Goal: Complete application form: Complete application form

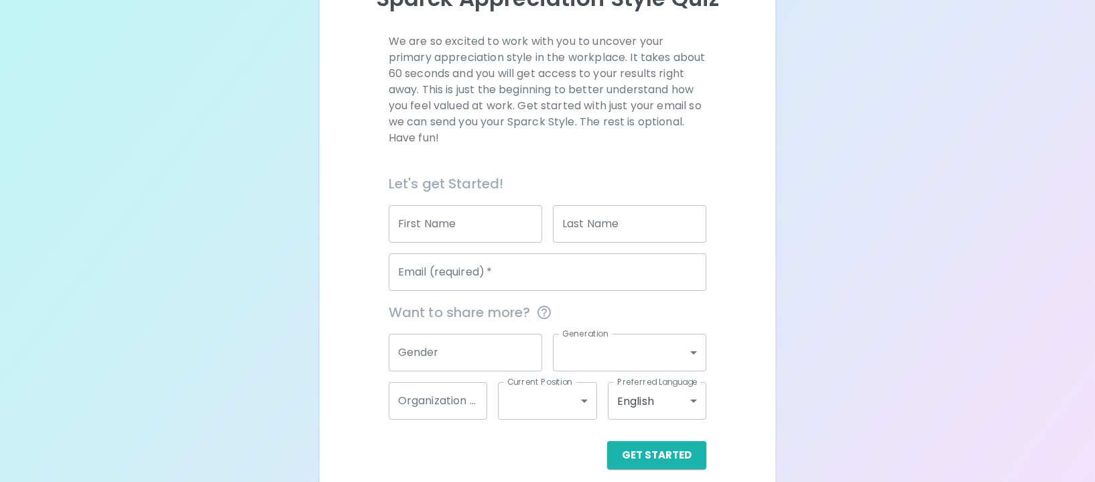
scroll to position [189, 0]
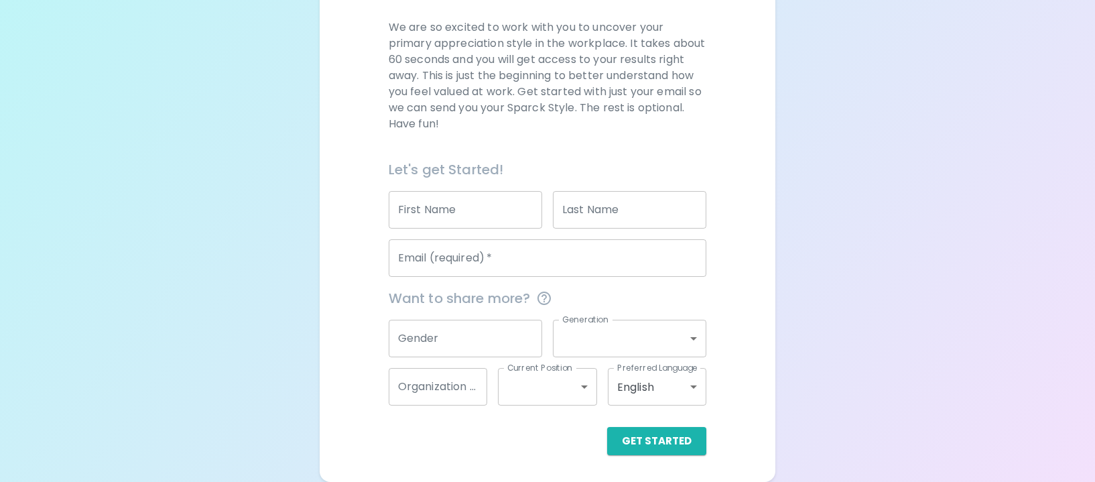
click at [457, 218] on input "First Name" at bounding box center [466, 210] width 154 height 38
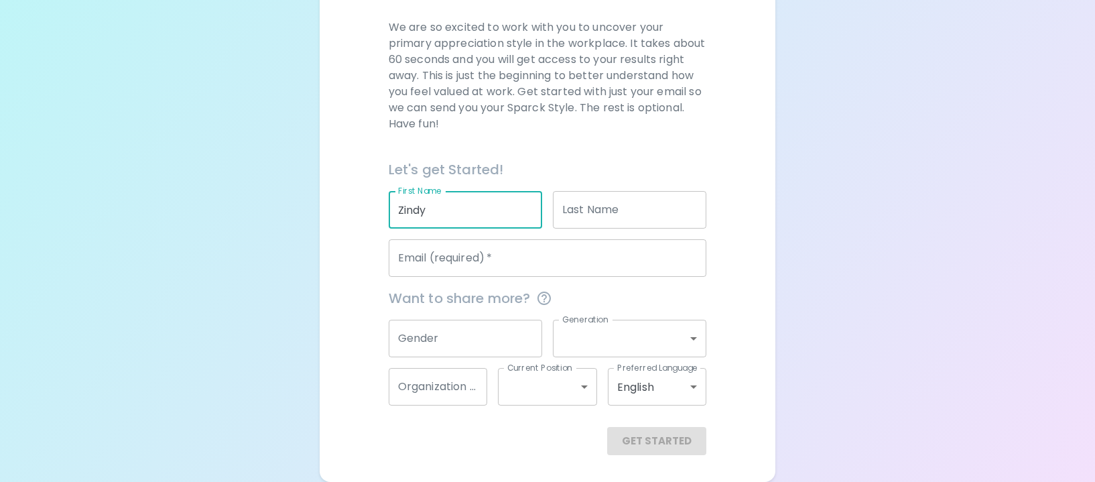
type input "Zindy"
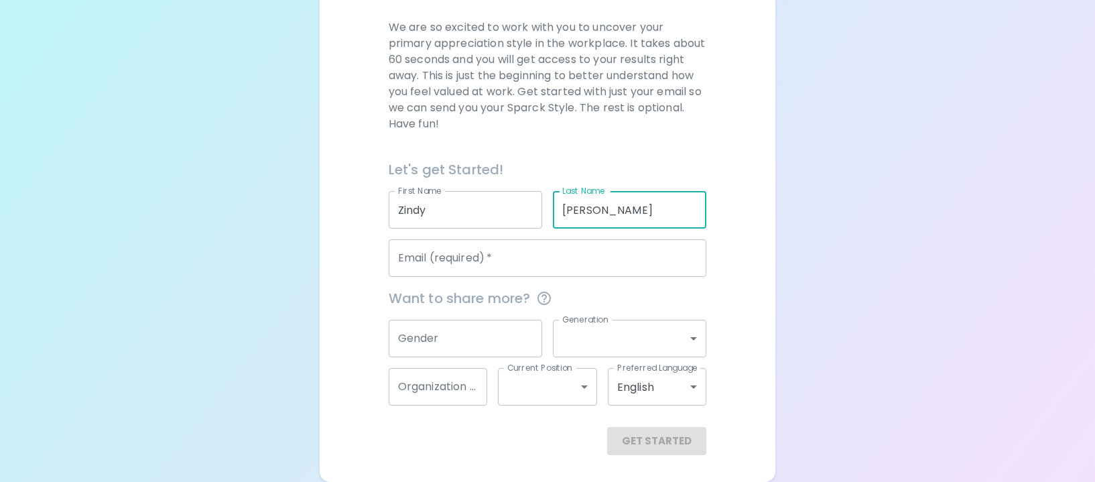
type input "[PERSON_NAME]"
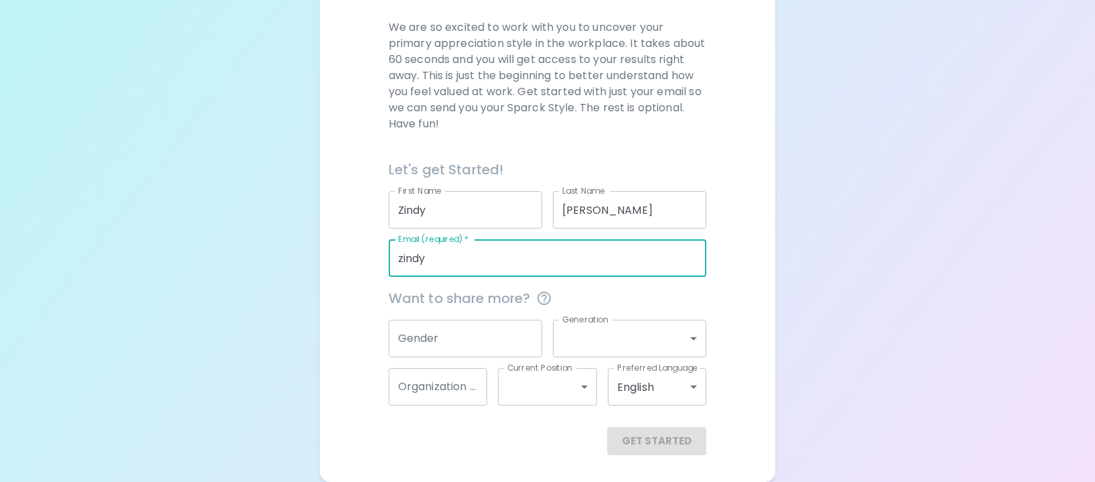
type input "[EMAIL_ADDRESS][PERSON_NAME][DOMAIN_NAME]"
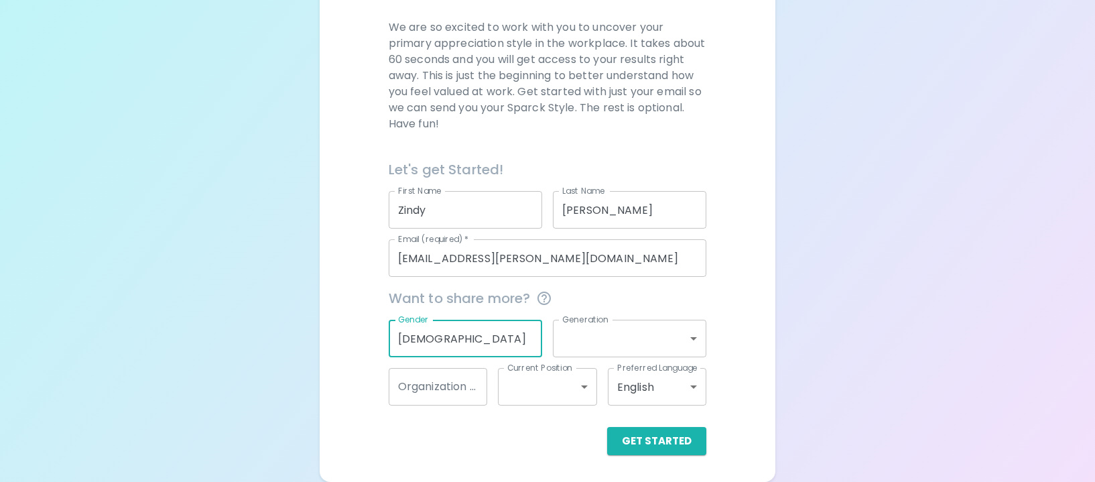
type input "[DEMOGRAPHIC_DATA]"
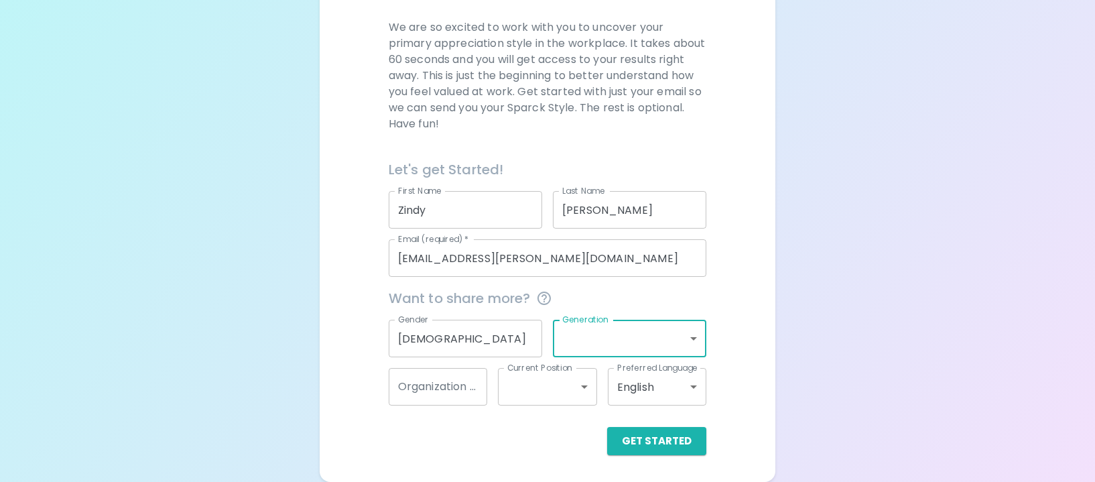
click at [637, 333] on body "Sparck Appreciation Style Quiz We are so excited to work with you to uncover yo…" at bounding box center [547, 146] width 1095 height 671
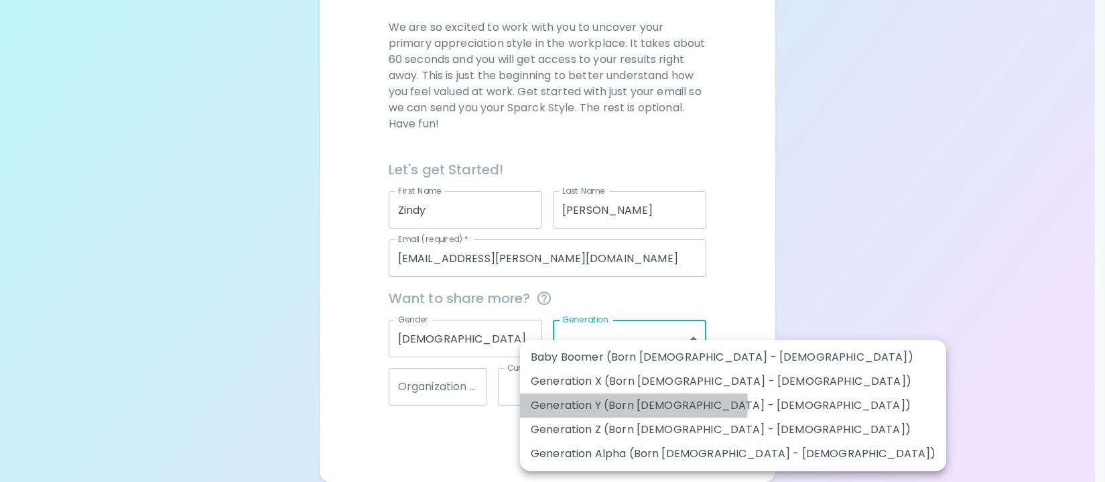
click at [634, 405] on li "Generation Y (Born [DEMOGRAPHIC_DATA] - [DEMOGRAPHIC_DATA])" at bounding box center [733, 406] width 426 height 24
type input "generation_y"
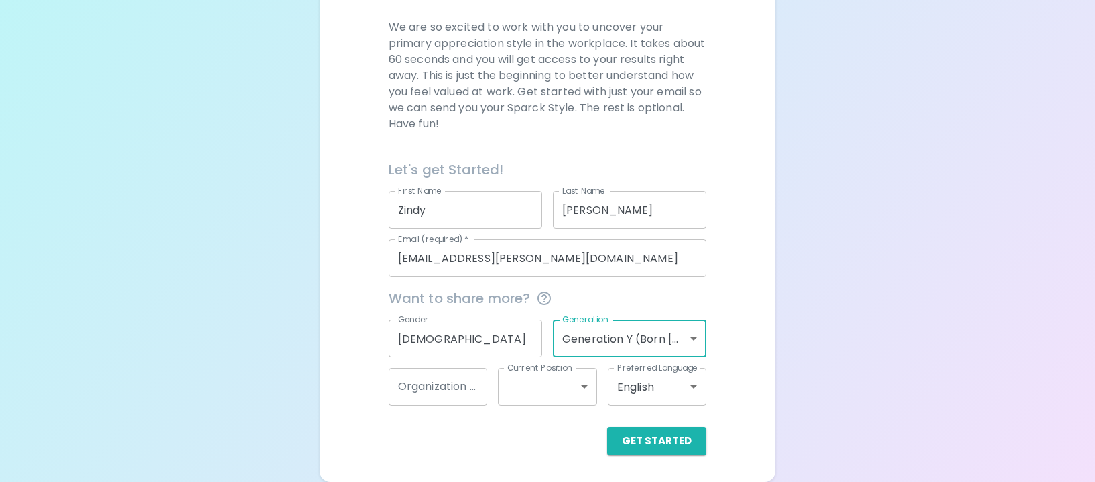
click at [454, 388] on input "Organization Name" at bounding box center [438, 387] width 99 height 38
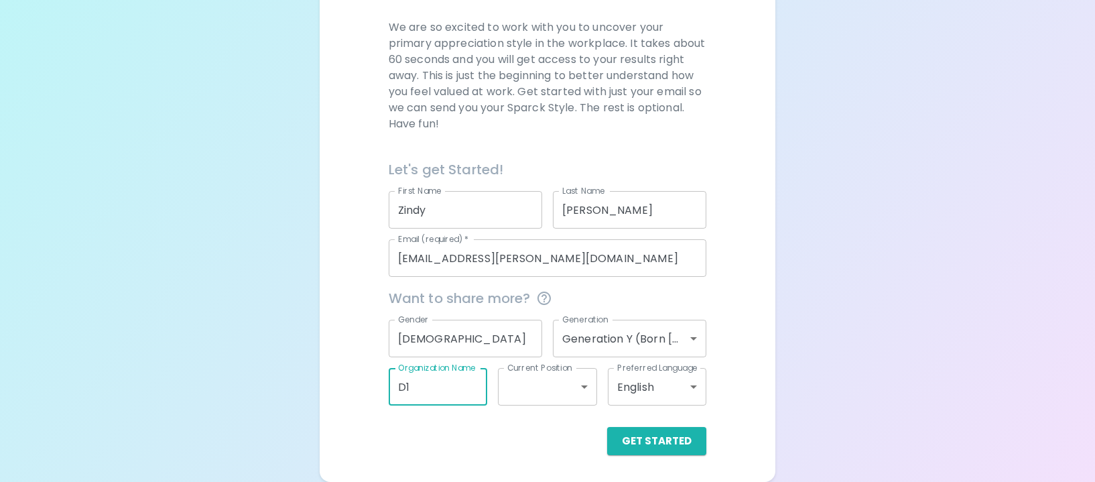
type input "D1"
click at [560, 392] on body "Sparck Appreciation Style Quiz We are so excited to work with you to uncover yo…" at bounding box center [547, 146] width 1095 height 671
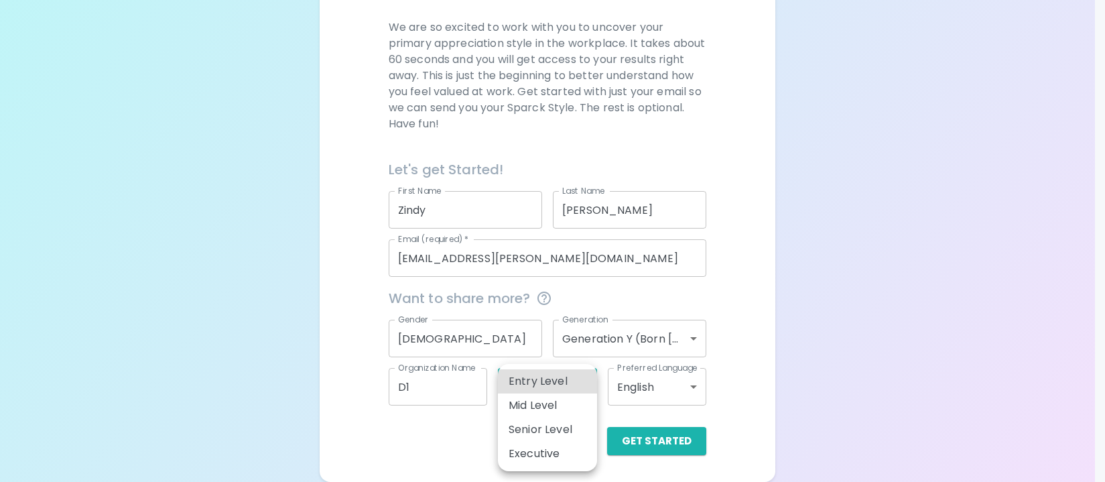
click at [544, 428] on li "Senior Level" at bounding box center [547, 430] width 99 height 24
type input "senior_level"
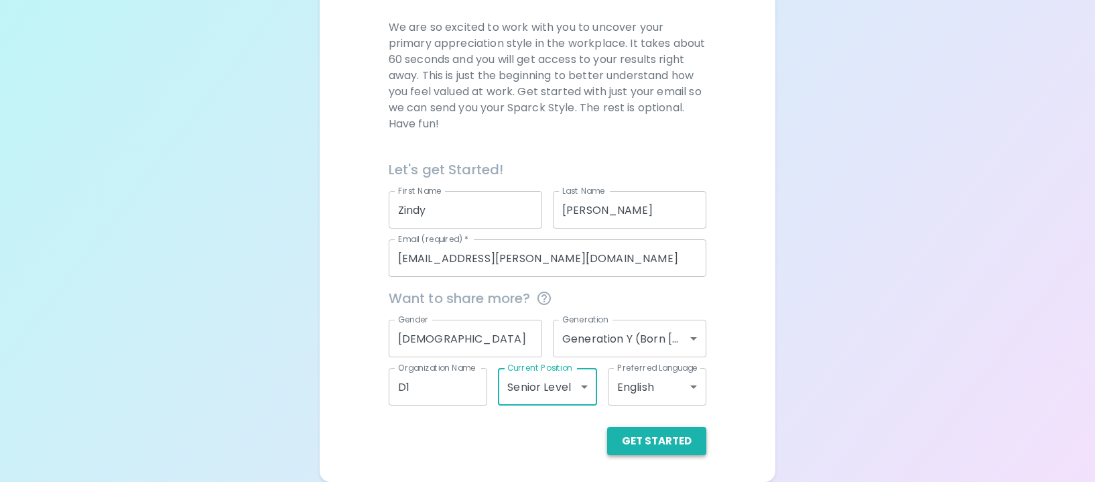
click at [626, 446] on button "Get Started" at bounding box center [656, 441] width 99 height 28
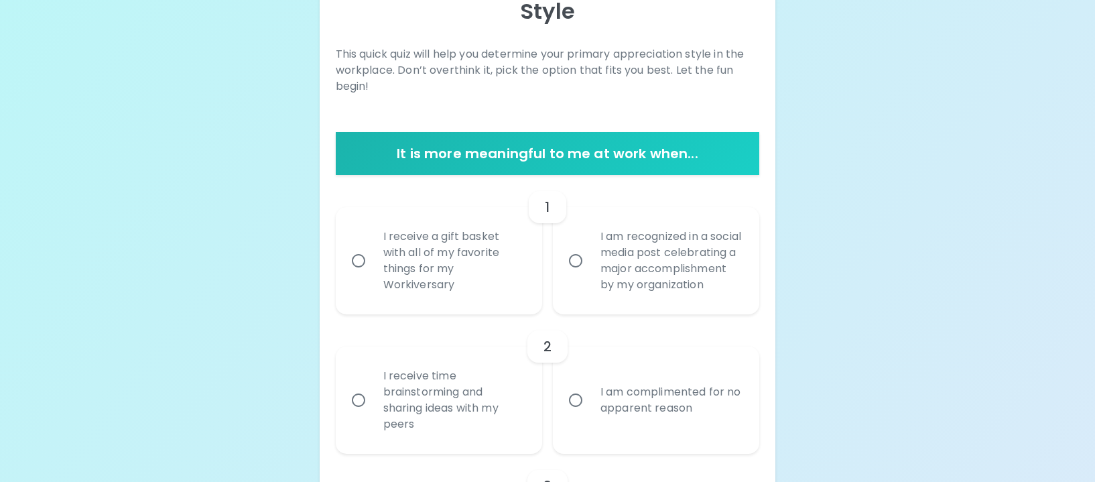
click at [464, 281] on div "I receive a gift basket with all of my favorite things for my Workiversary" at bounding box center [454, 261] width 162 height 97
click at [373, 275] on input "I receive a gift basket with all of my favorite things for my Workiversary" at bounding box center [359, 261] width 28 height 28
radio input "true"
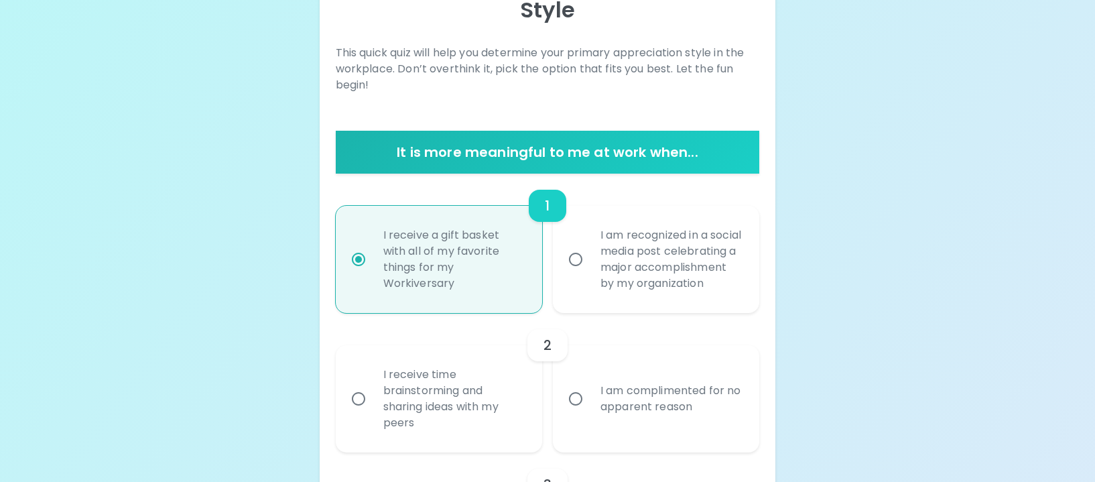
scroll to position [296, 0]
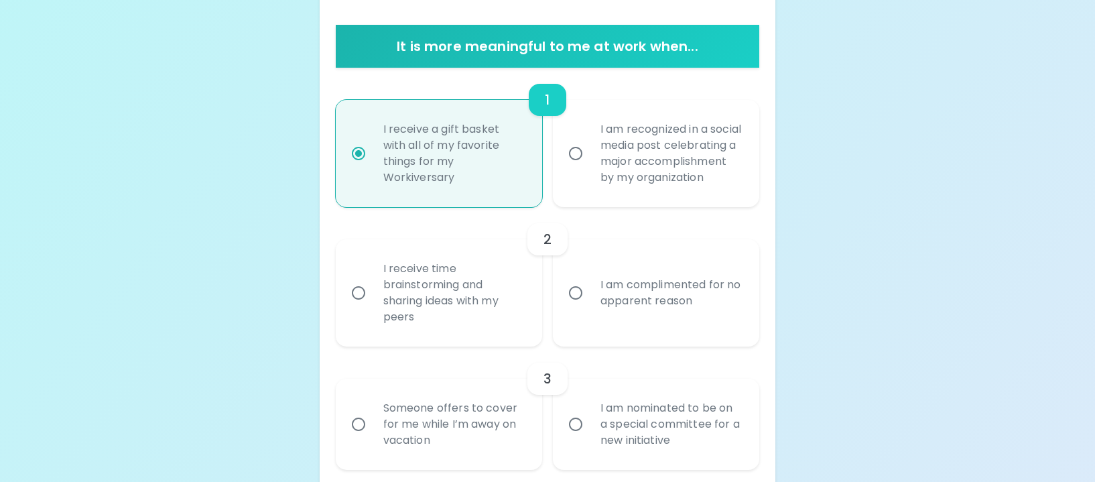
click at [396, 425] on div "Someone offers to cover for me while I’m away on vacation" at bounding box center [454, 424] width 162 height 80
click at [373, 425] on input "Someone offers to cover for me while I’m away on vacation" at bounding box center [359, 424] width 28 height 28
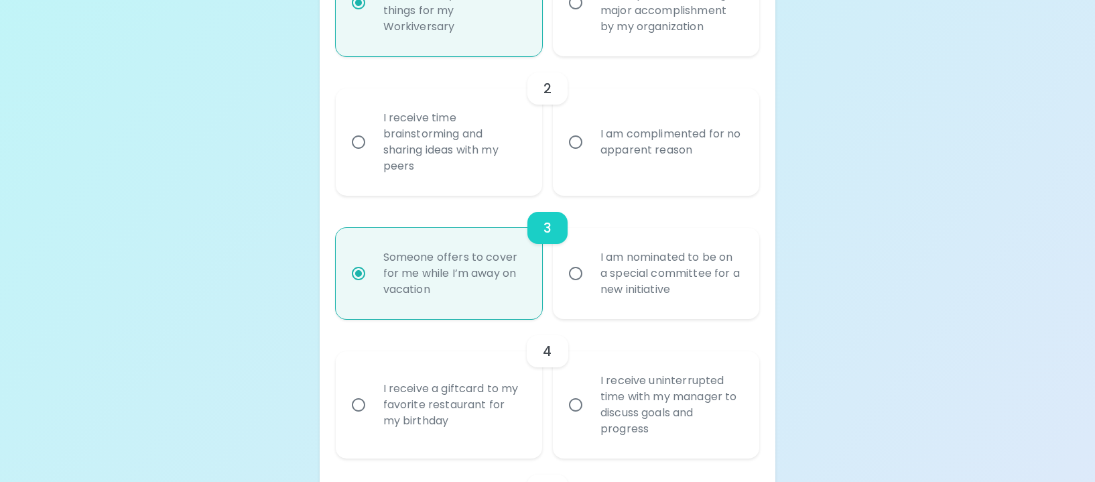
scroll to position [471, 0]
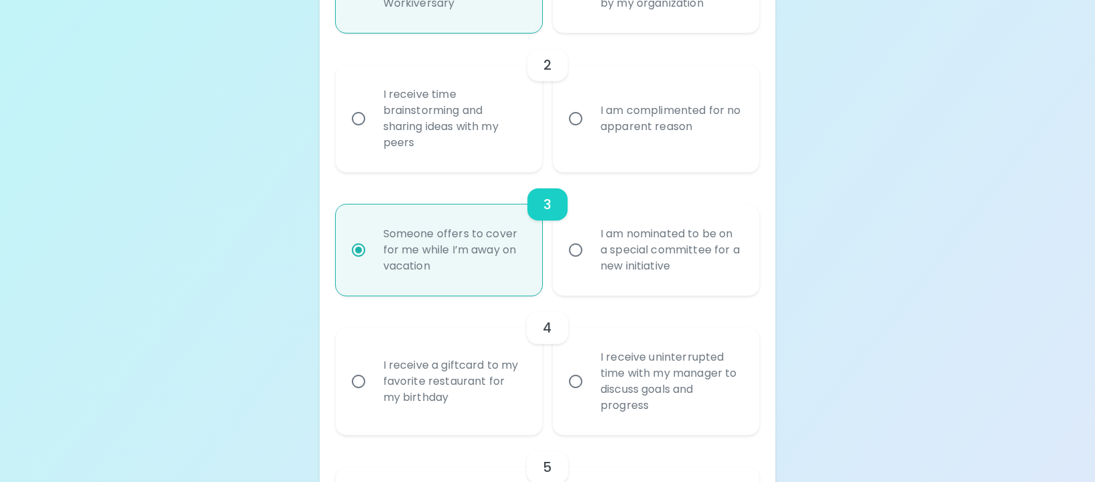
radio input "true"
click at [422, 418] on div "I receive a giftcard to my favorite restaurant for my birthday" at bounding box center [454, 381] width 162 height 80
click at [373, 396] on input "I receive a giftcard to my favorite restaurant for my birthday" at bounding box center [359, 381] width 28 height 28
radio input "false"
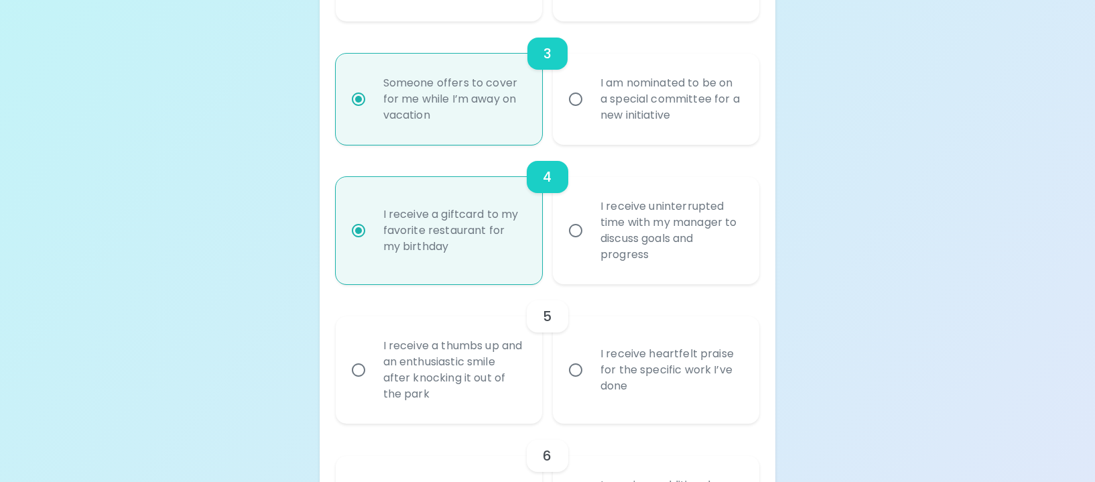
scroll to position [645, 0]
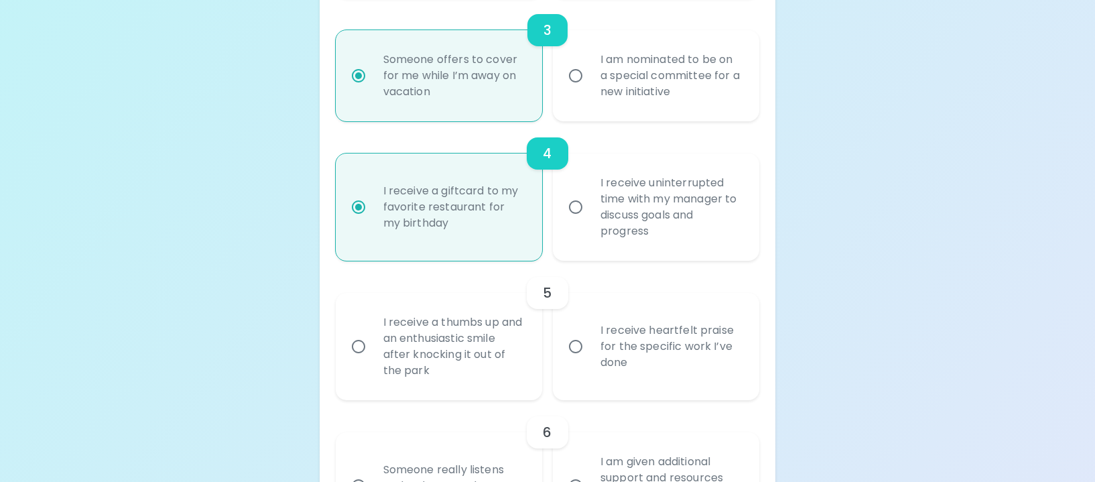
radio input "true"
click at [630, 400] on label "I receive heartfelt praise for the specific work I’ve done" at bounding box center [649, 346] width 206 height 107
click at [590, 361] on input "I receive heartfelt praise for the specific work I’ve done" at bounding box center [576, 347] width 28 height 28
radio input "false"
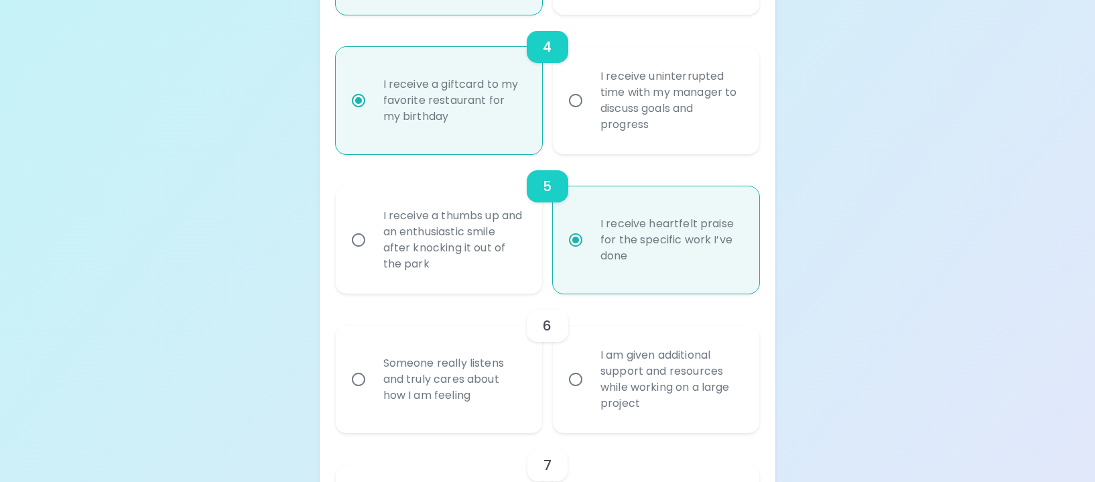
scroll to position [752, 0]
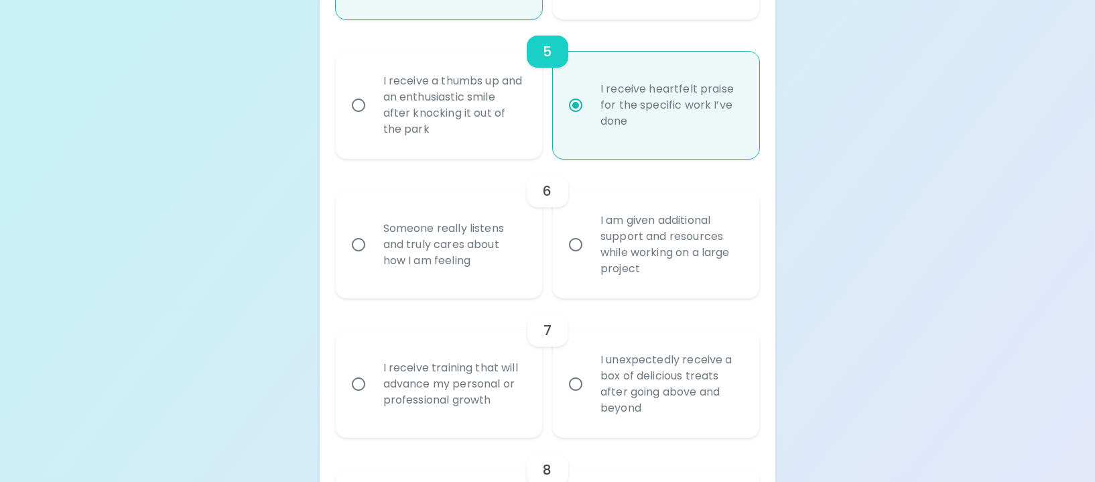
radio input "true"
click at [664, 287] on div "I am given additional support and resources while working on a large project" at bounding box center [671, 244] width 162 height 97
click at [590, 259] on input "I am given additional support and resources while working on a large project" at bounding box center [576, 245] width 28 height 28
radio input "false"
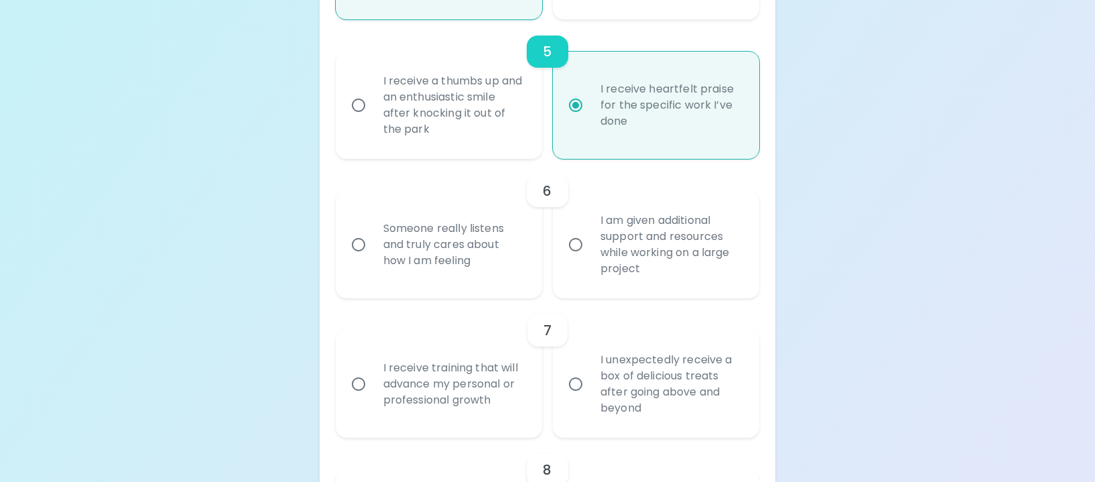
radio input "false"
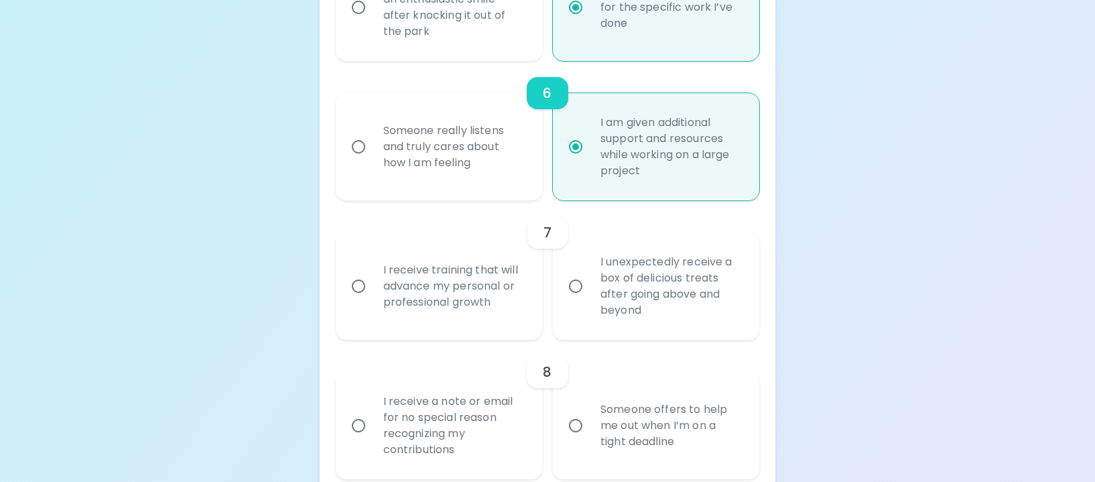
scroll to position [994, 0]
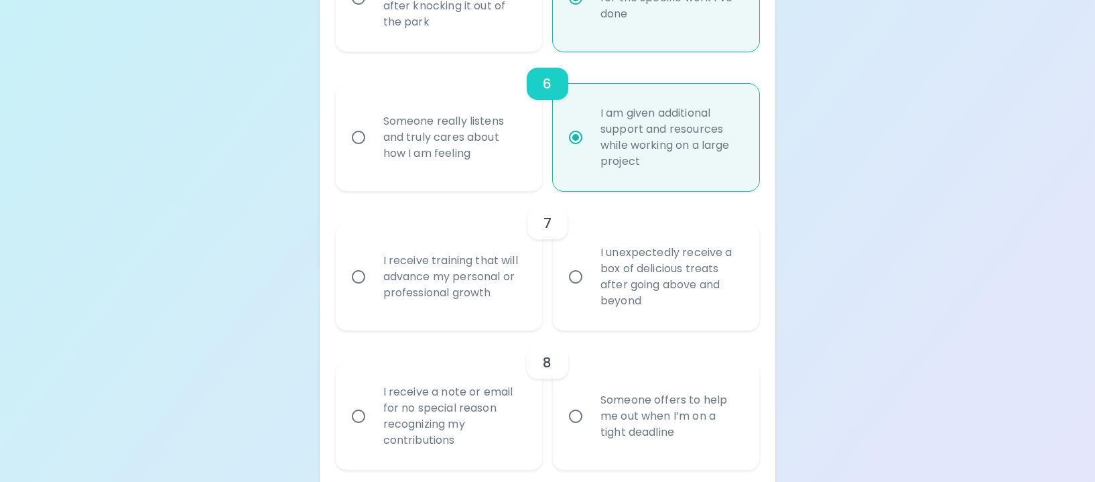
radio input "true"
click at [667, 310] on div "I unexpectedly receive a box of delicious treats after going above and beyond" at bounding box center [671, 277] width 162 height 97
click at [590, 291] on input "I unexpectedly receive a box of delicious treats after going above and beyond" at bounding box center [576, 277] width 28 height 28
radio input "false"
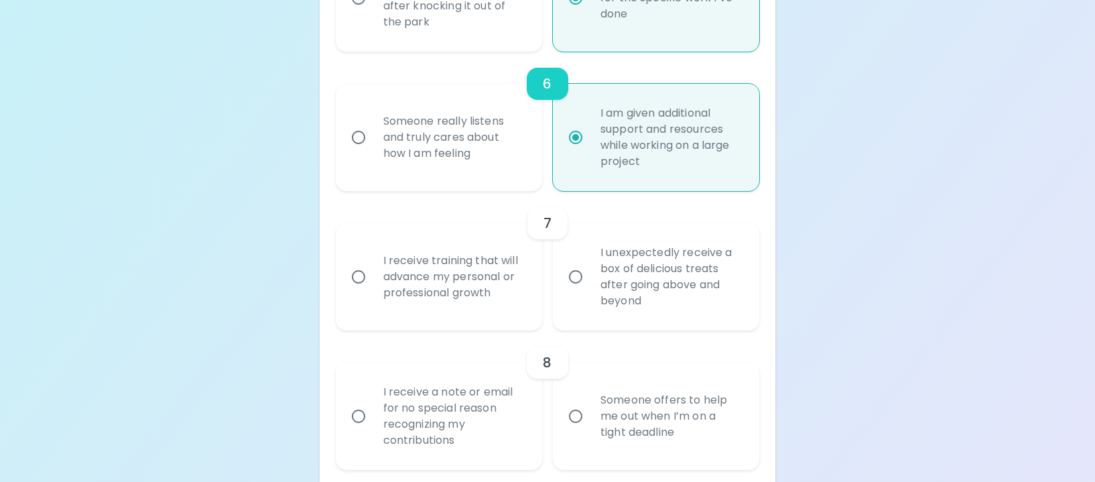
radio input "false"
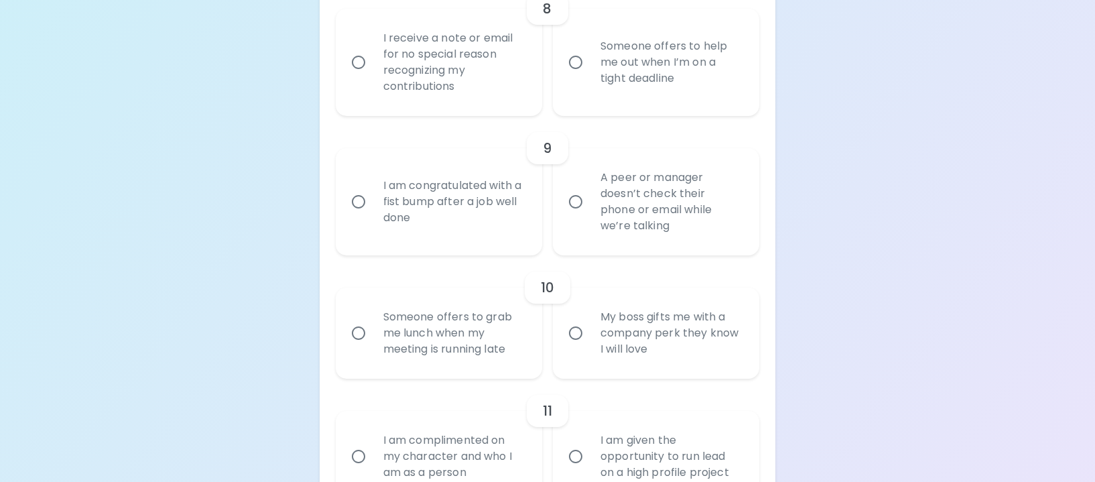
scroll to position [1369, 0]
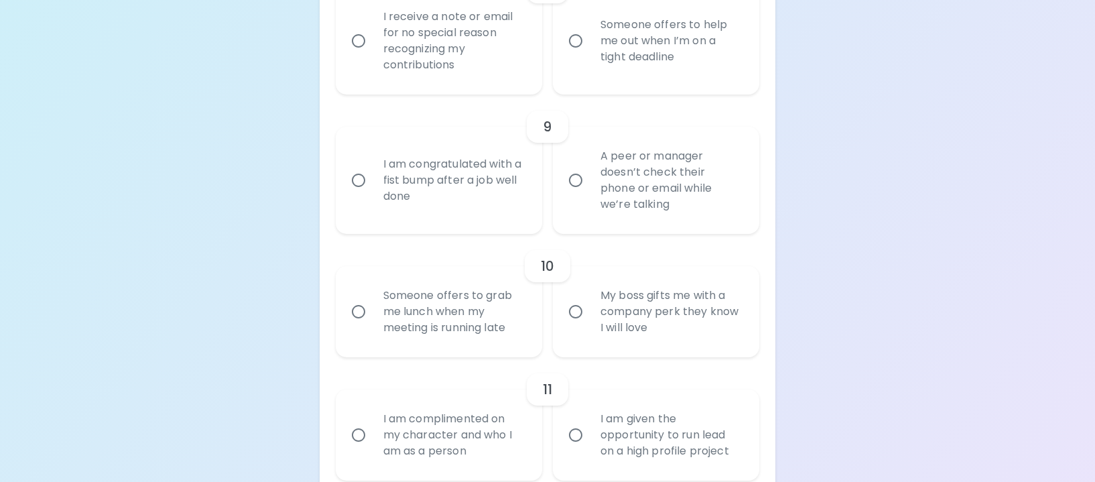
radio input "true"
click at [487, 347] on div "Someone offers to grab me lunch when my meeting is running late" at bounding box center [454, 312] width 162 height 80
click at [373, 326] on input "Someone offers to grab me lunch when my meeting is running late" at bounding box center [359, 312] width 28 height 28
radio input "false"
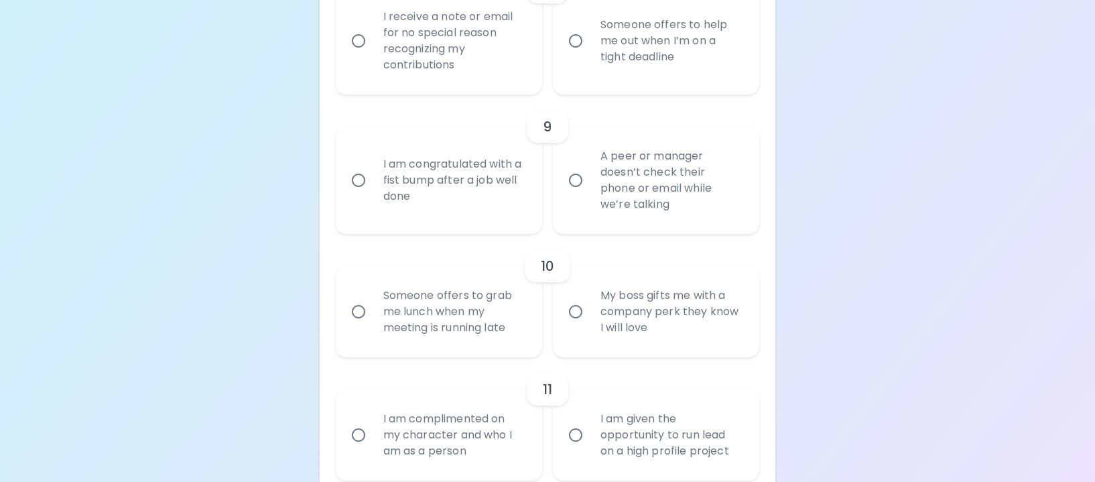
radio input "false"
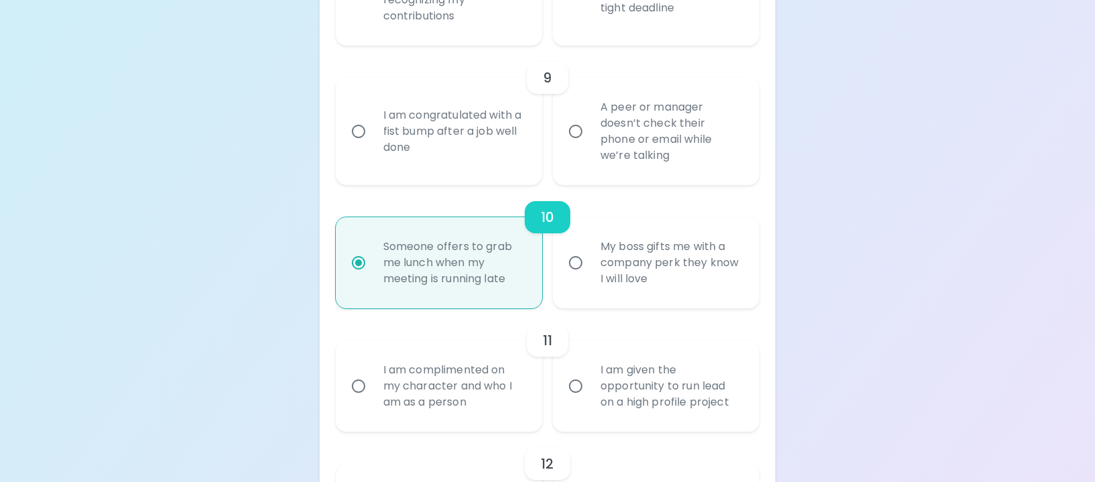
scroll to position [1476, 0]
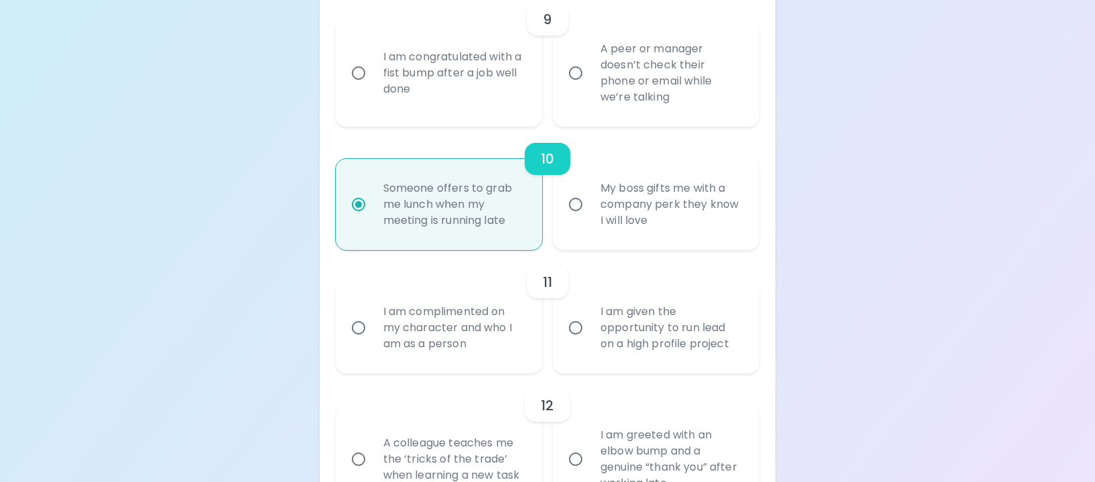
radio input "true"
click at [429, 350] on div "I am complimented on my character and who I am as a person" at bounding box center [454, 328] width 162 height 80
click at [373, 342] on input "I am complimented on my character and who I am as a person" at bounding box center [359, 328] width 28 height 28
radio input "false"
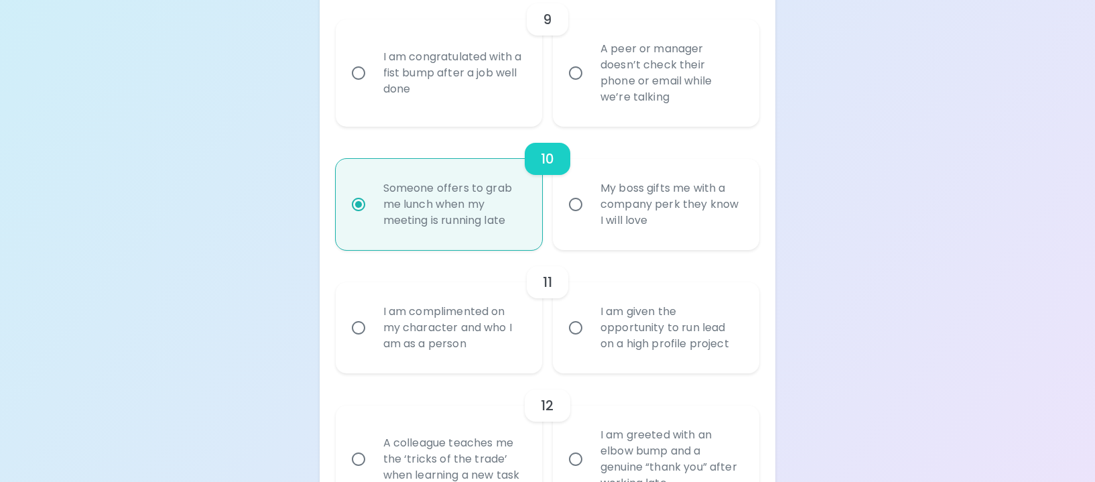
radio input "false"
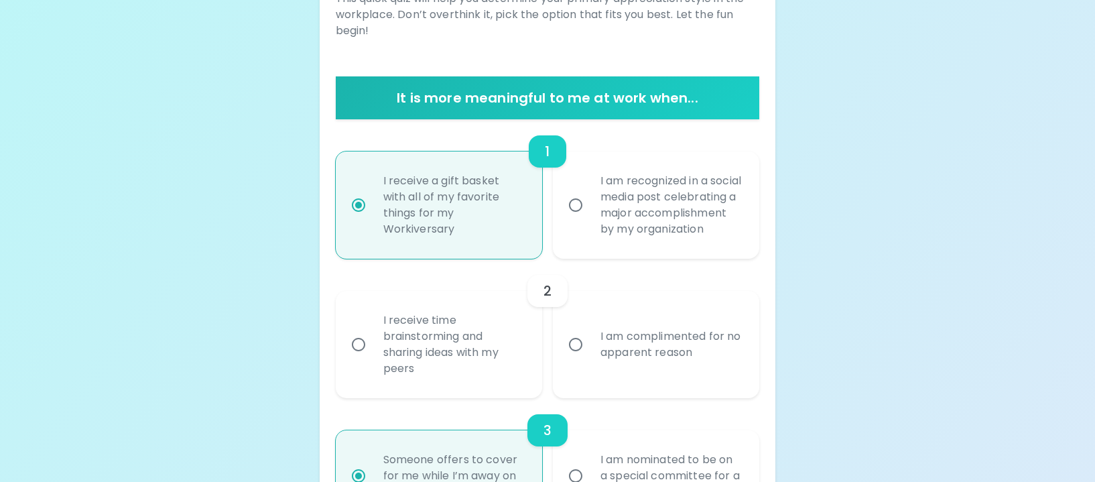
scroll to position [268, 0]
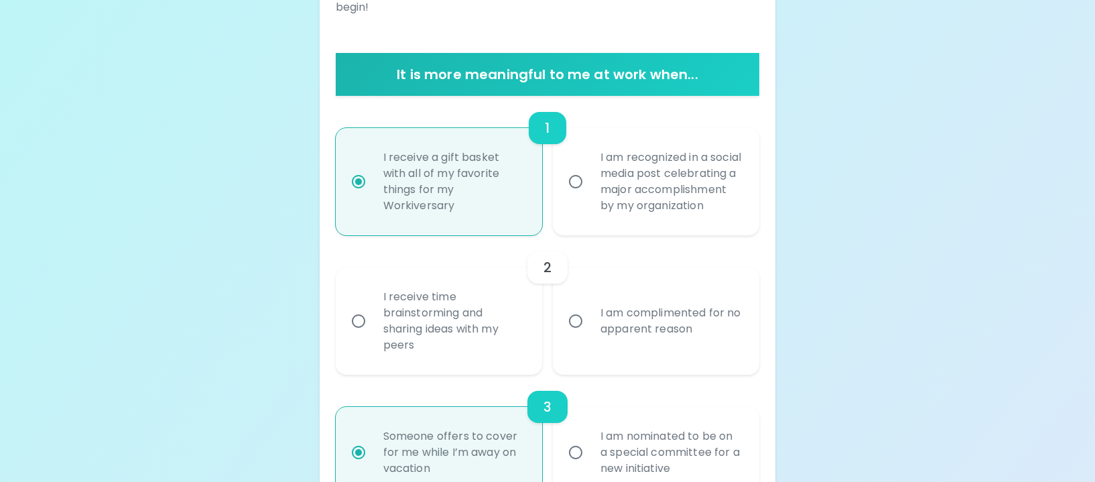
radio input "true"
click at [442, 339] on div "I receive time brainstorming and sharing ideas with my peers" at bounding box center [454, 321] width 162 height 97
click at [373, 335] on input "I receive time brainstorming and sharing ideas with my peers" at bounding box center [359, 321] width 28 height 28
radio input "false"
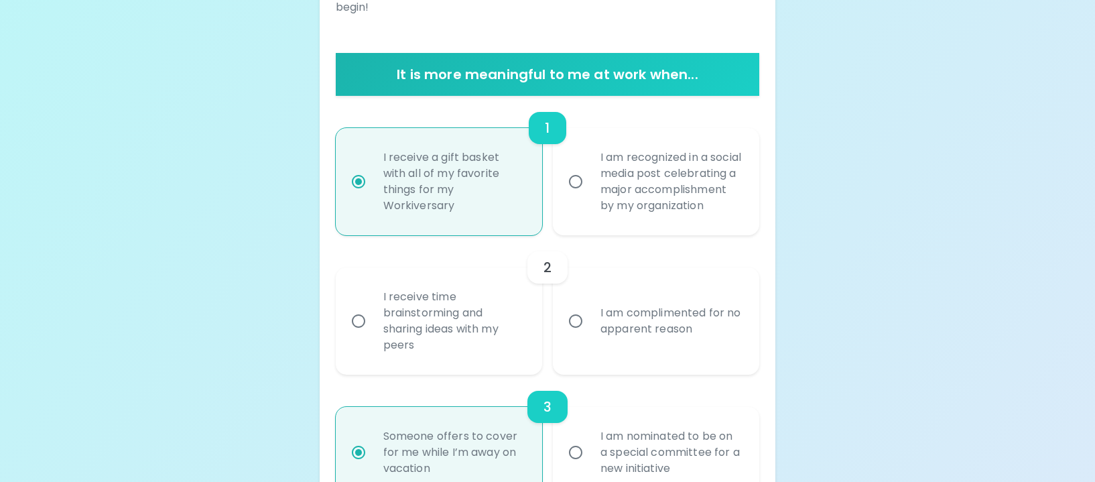
radio input "false"
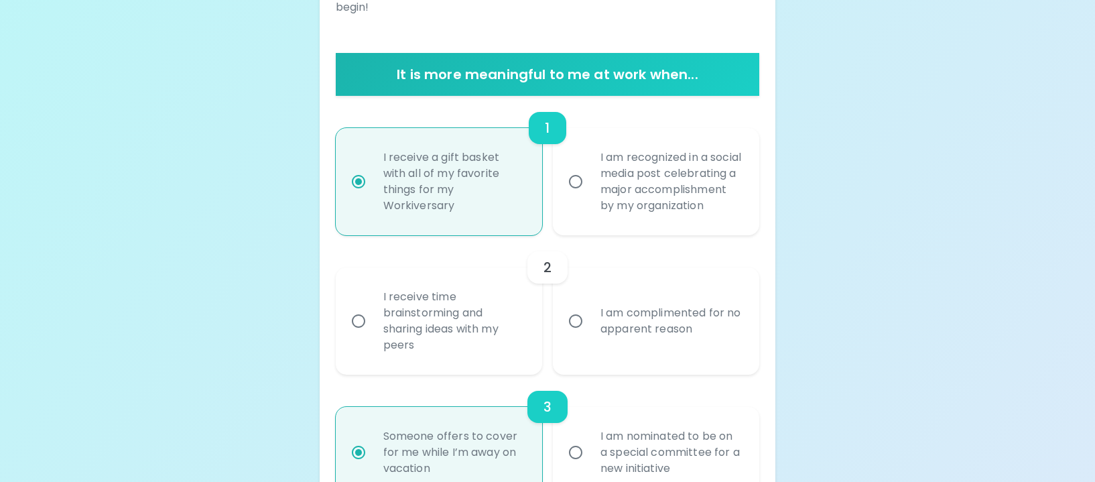
radio input "false"
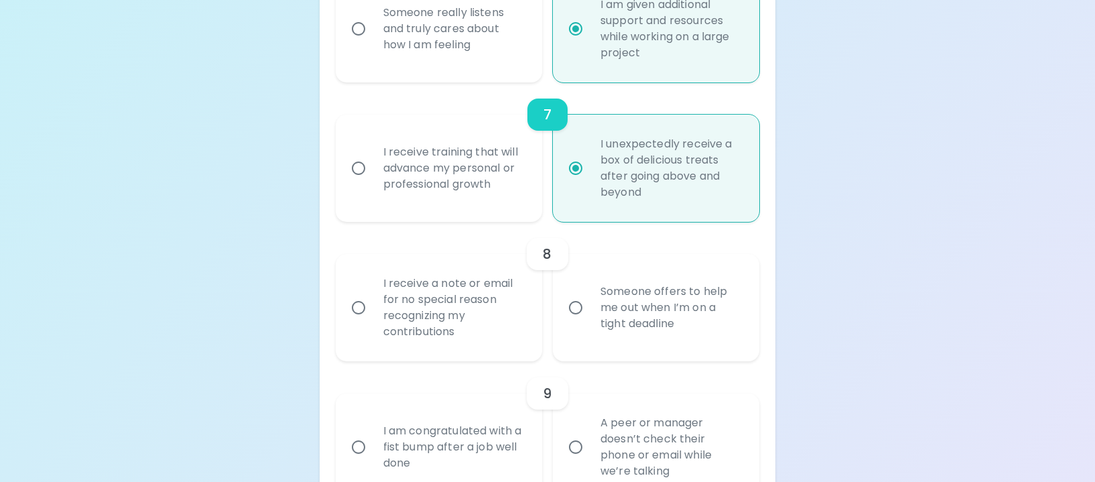
scroll to position [1113, 0]
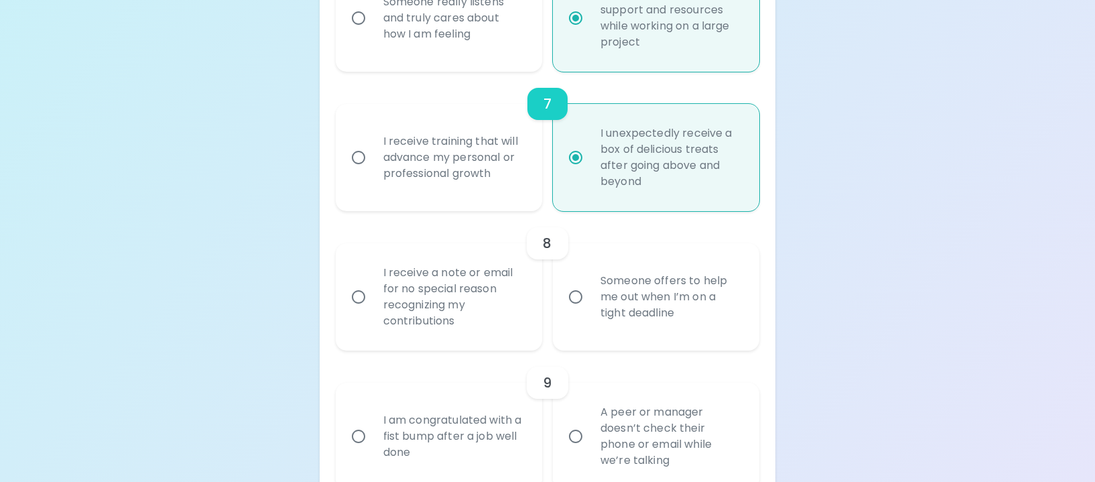
radio input "true"
click at [604, 306] on div "Someone offers to help me out when I’m on a tight deadline" at bounding box center [671, 297] width 162 height 80
click at [590, 306] on input "Someone offers to help me out when I’m on a tight deadline" at bounding box center [576, 297] width 28 height 28
radio input "false"
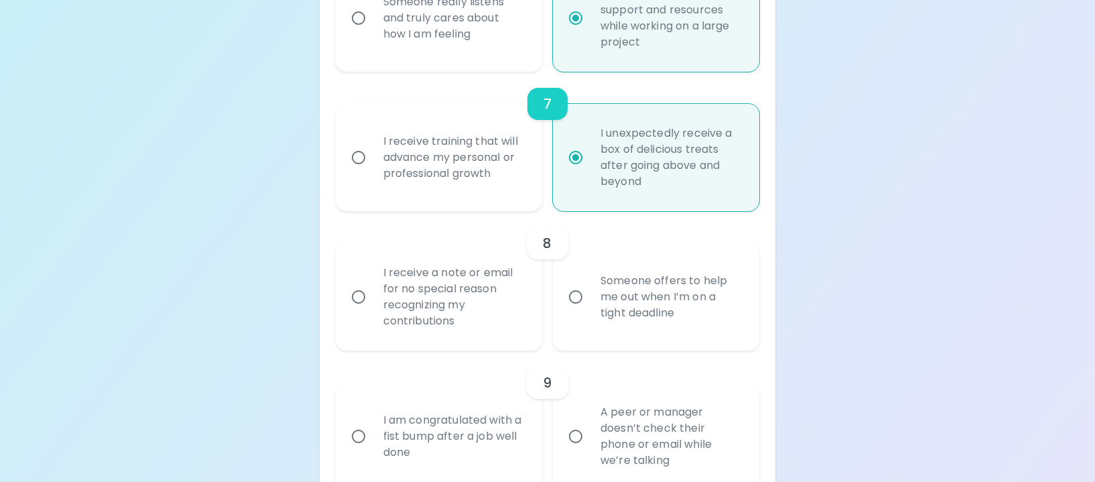
radio input "false"
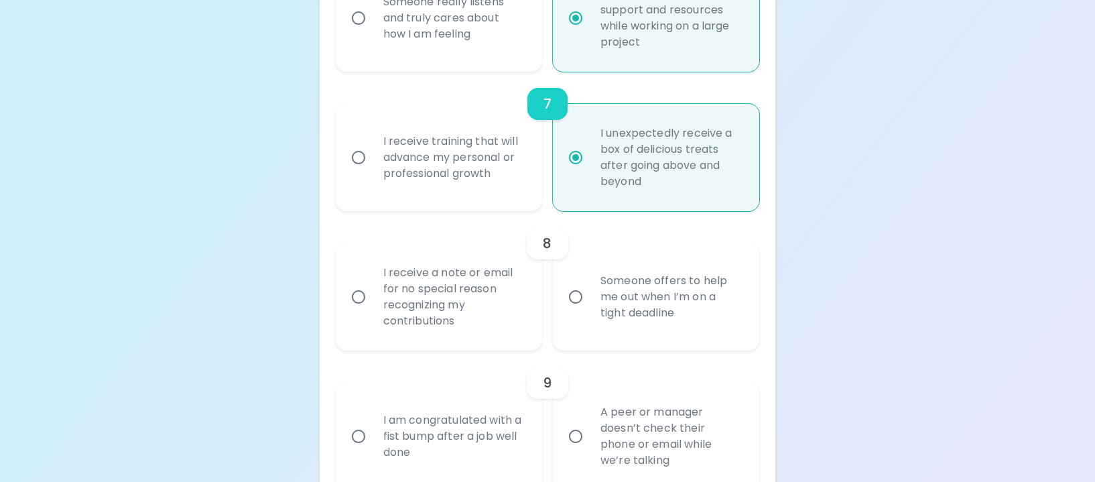
radio input "false"
radio input "true"
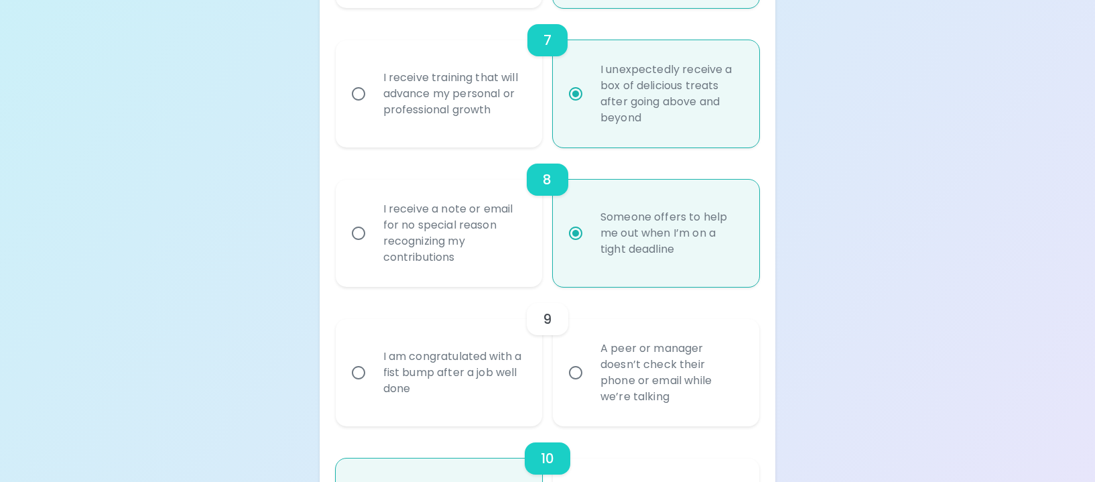
scroll to position [1220, 0]
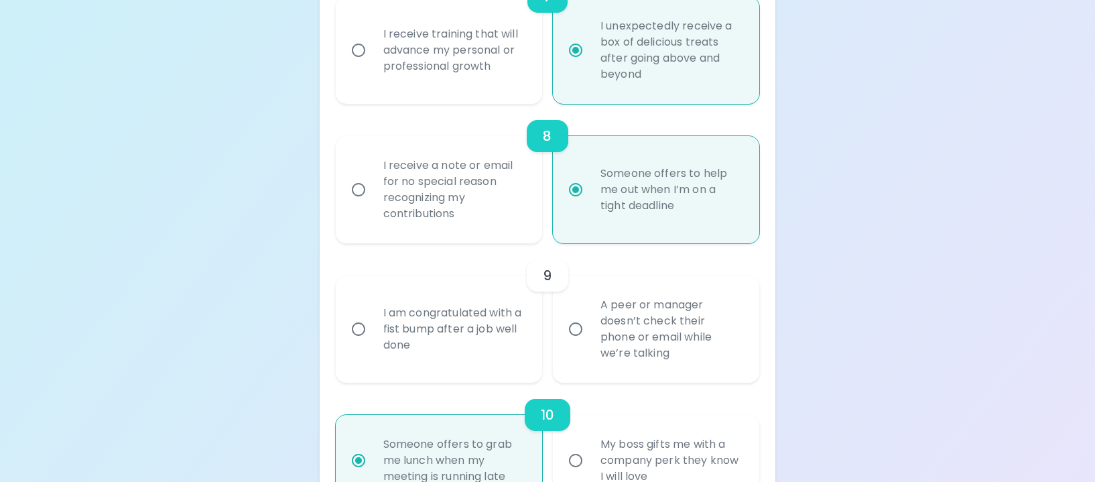
radio input "true"
click at [497, 231] on div "I receive a note or email for no special reason recognizing my contributions" at bounding box center [454, 189] width 162 height 97
click at [373, 204] on input "I receive a note or email for no special reason recognizing my contributions" at bounding box center [359, 190] width 28 height 28
radio input "false"
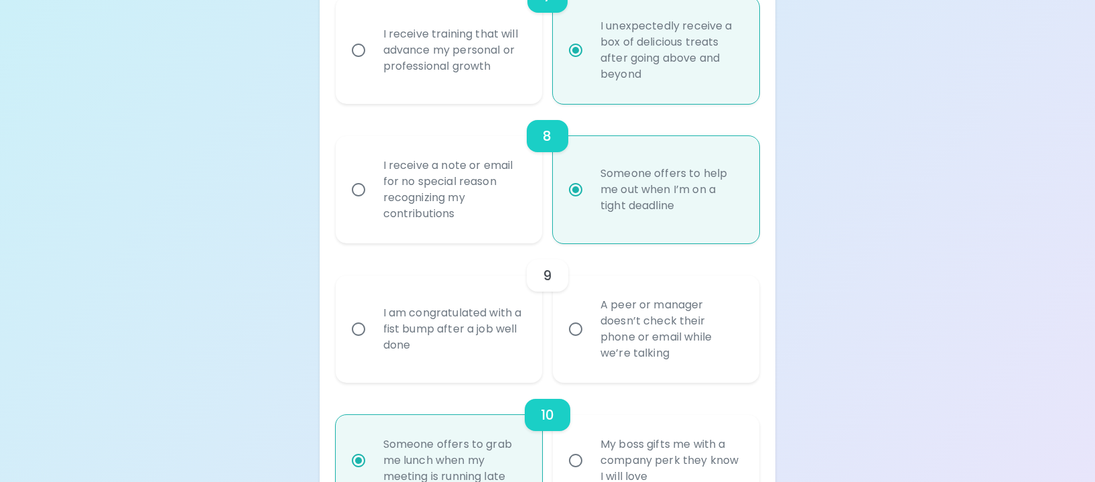
radio input "false"
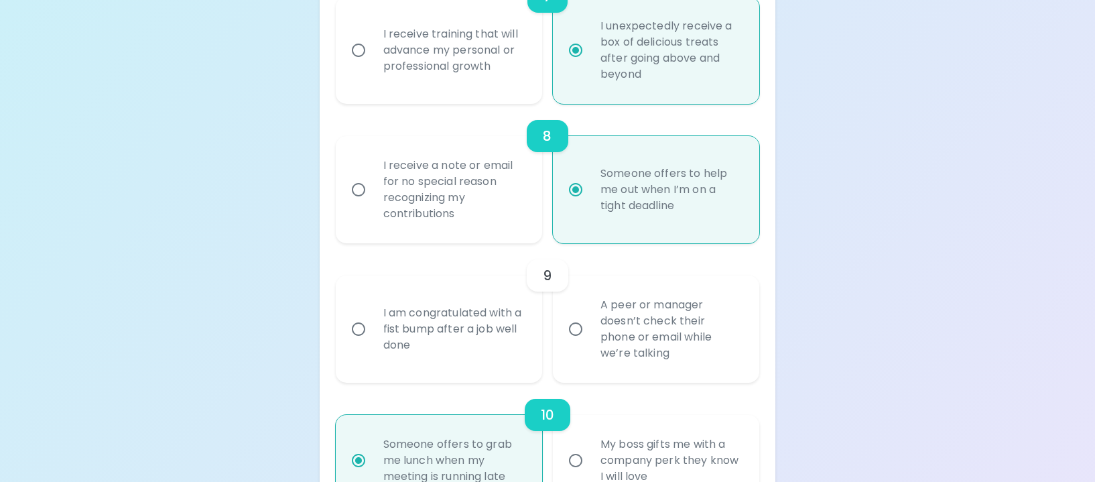
radio input "false"
radio input "true"
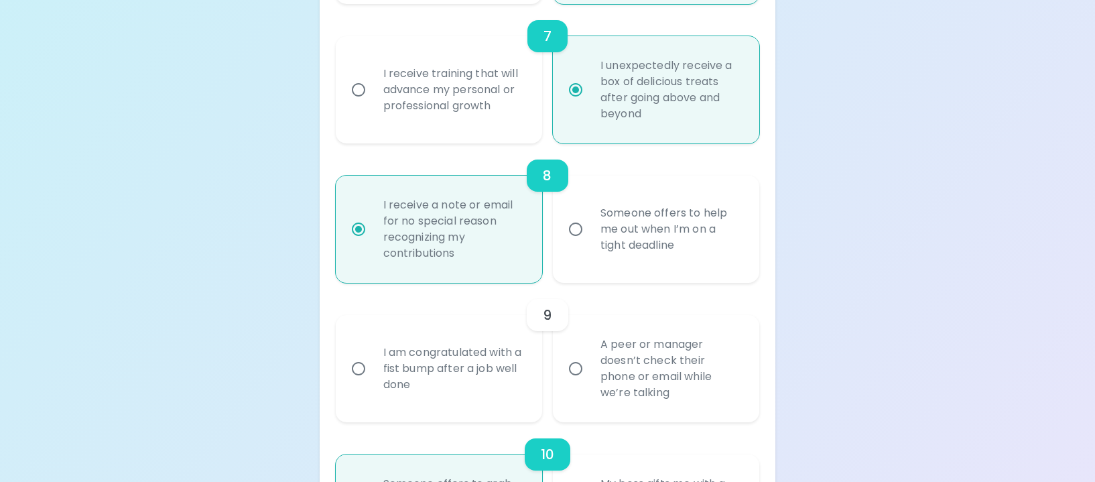
scroll to position [1287, 0]
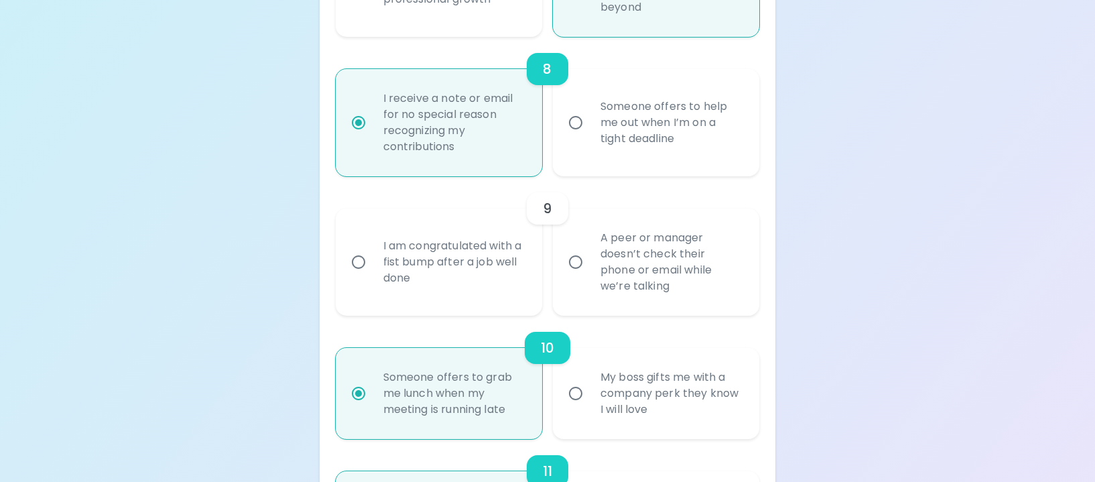
radio input "true"
click at [612, 270] on div "A peer or manager doesn’t check their phone or email while we’re talking" at bounding box center [671, 262] width 162 height 97
click at [590, 270] on input "A peer or manager doesn’t check their phone or email while we’re talking" at bounding box center [576, 262] width 28 height 28
radio input "false"
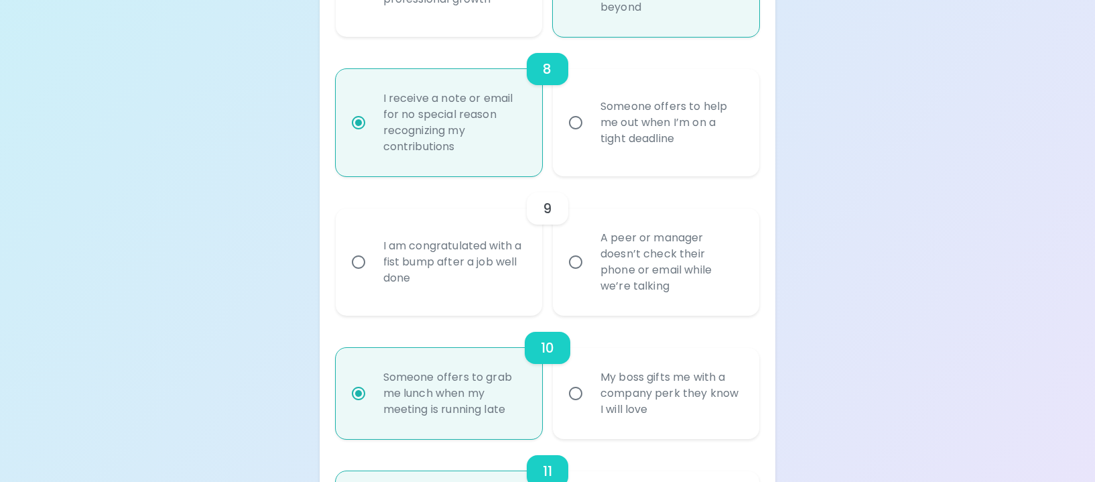
radio input "false"
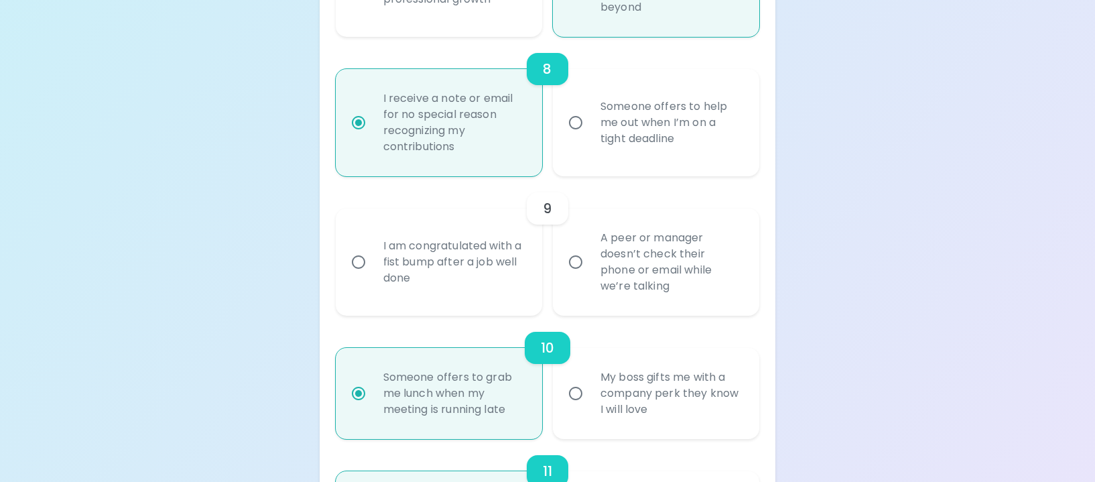
radio input "false"
radio input "true"
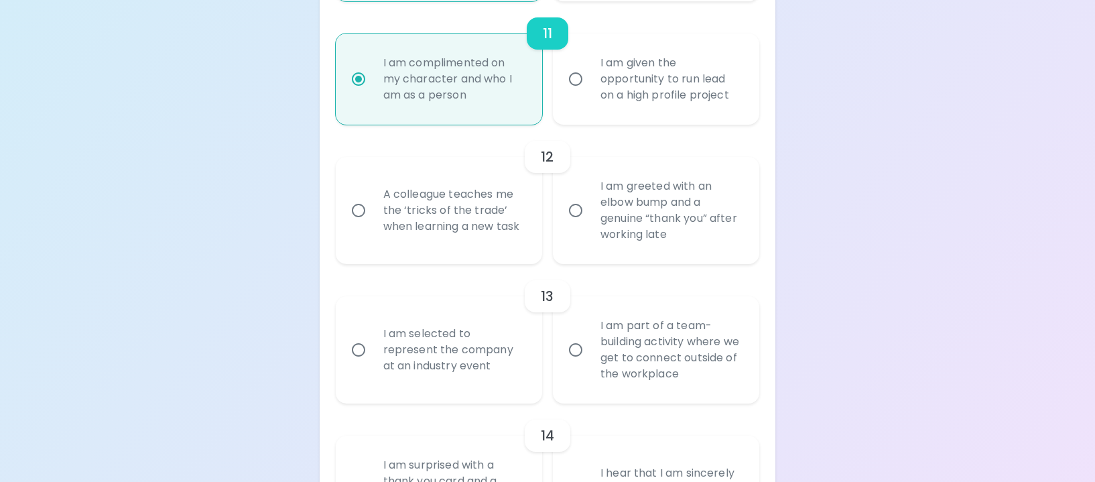
scroll to position [1730, 0]
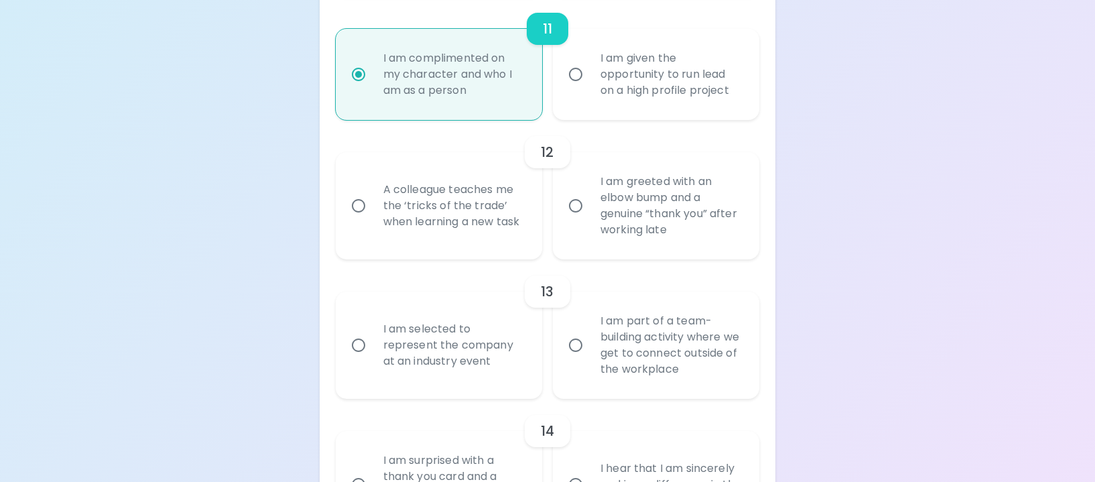
radio input "true"
click at [599, 229] on div "I am greeted with an elbow bump and a genuine “thank you” after working late" at bounding box center [671, 206] width 162 height 97
click at [590, 220] on input "I am greeted with an elbow bump and a genuine “thank you” after working late" at bounding box center [576, 206] width 28 height 28
radio input "false"
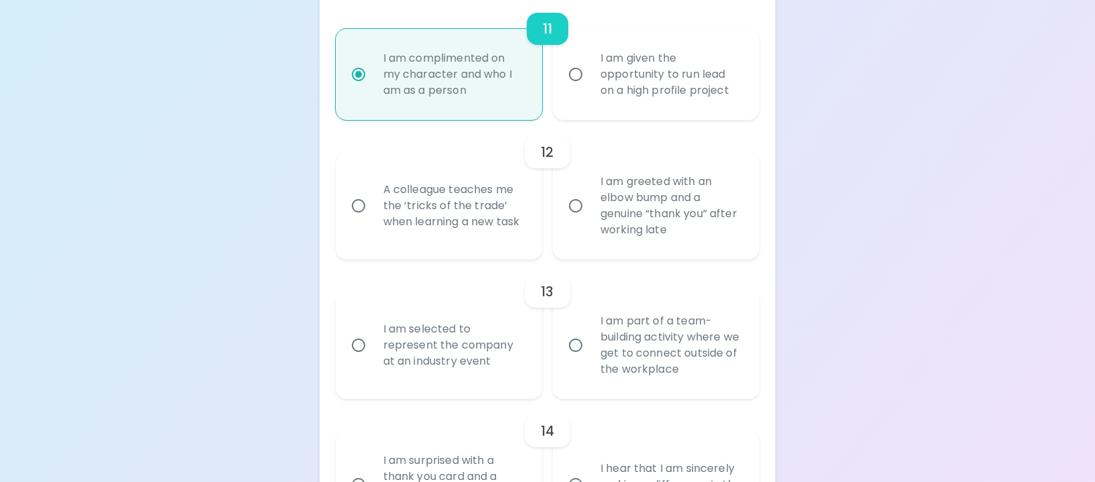
radio input "false"
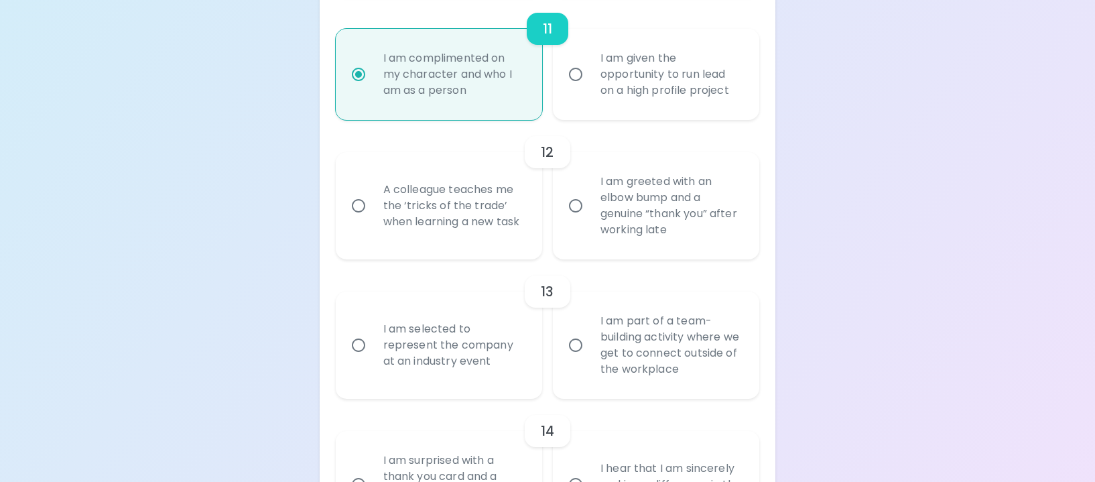
radio input "false"
radio input "true"
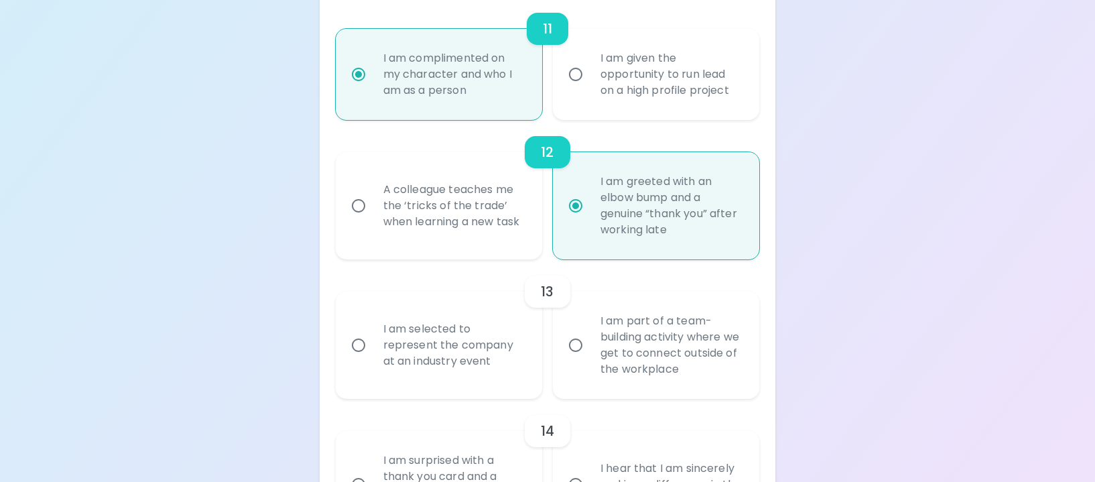
scroll to position [1837, 0]
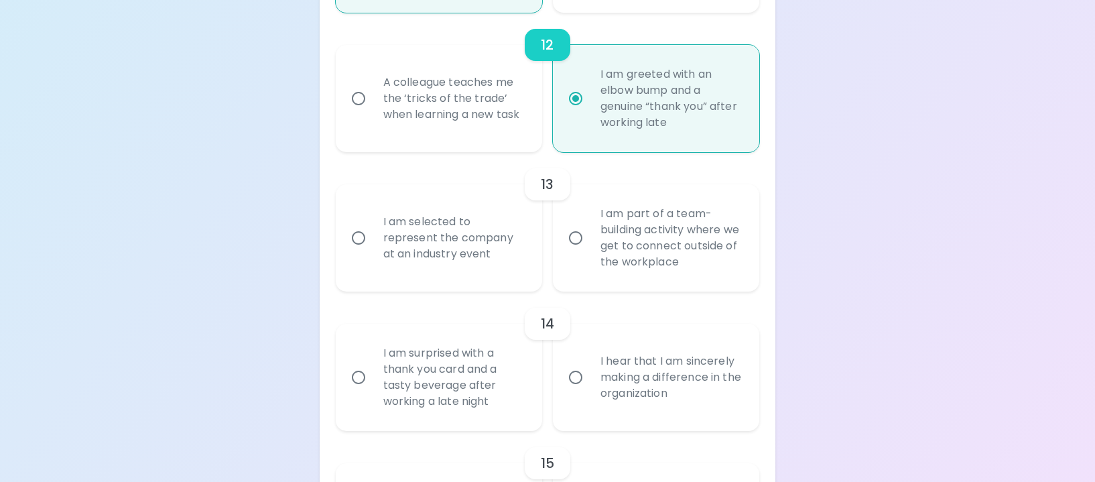
radio input "true"
click at [712, 259] on div "I am part of a team-building activity where we get to connect outside of the wo…" at bounding box center [671, 238] width 162 height 97
click at [590, 252] on input "I am part of a team-building activity where we get to connect outside of the wo…" at bounding box center [576, 238] width 28 height 28
radio input "false"
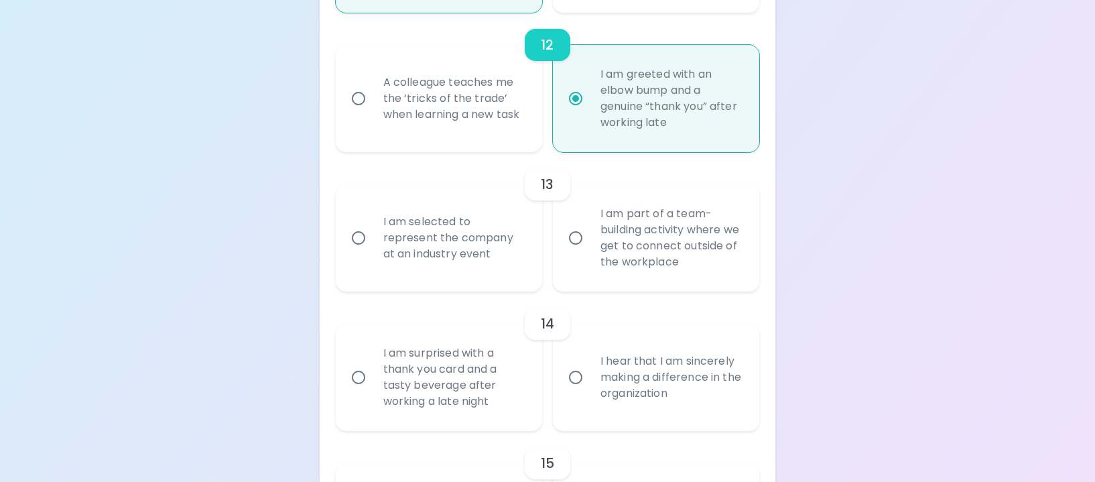
radio input "false"
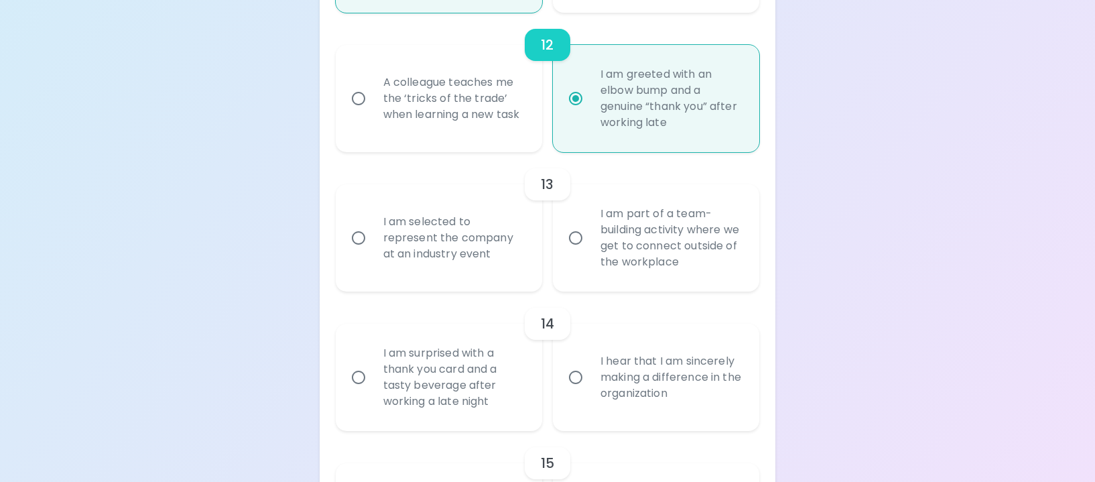
radio input "false"
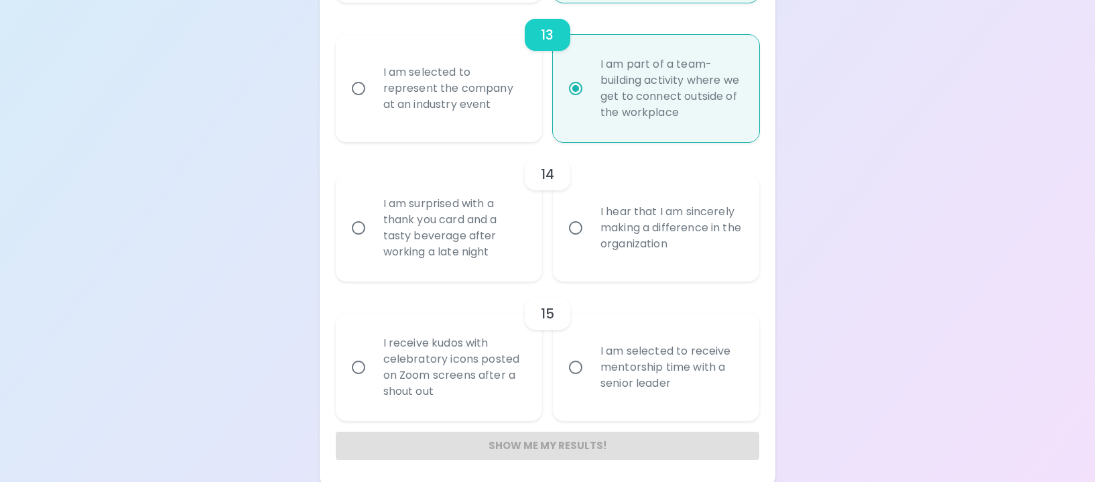
scroll to position [2007, 0]
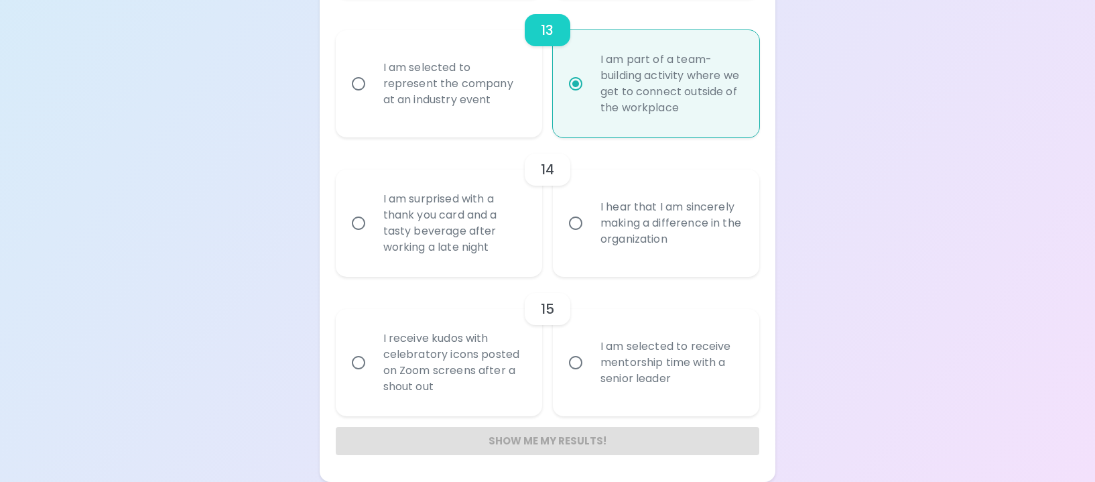
radio input "true"
click at [482, 253] on div "I am surprised with a thank you card and a tasty beverage after working a late …" at bounding box center [454, 223] width 162 height 97
click at [373, 237] on input "I am surprised with a thank you card and a tasty beverage after working a late …" at bounding box center [359, 223] width 28 height 28
radio input "false"
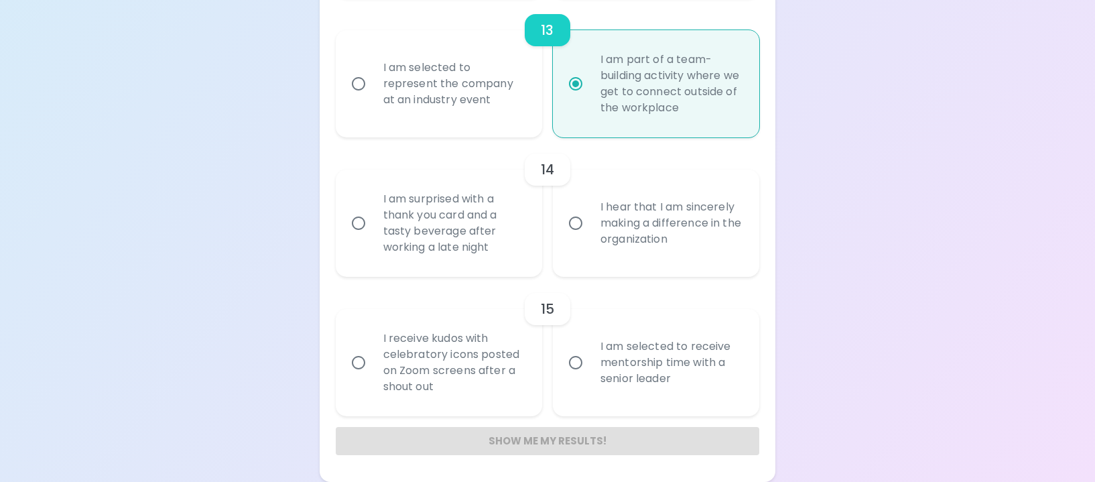
radio input "false"
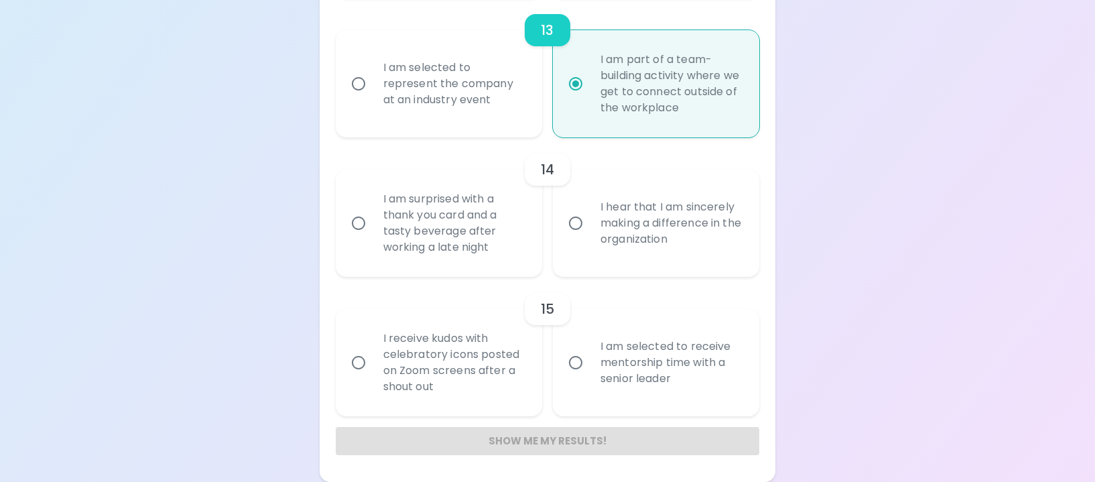
radio input "false"
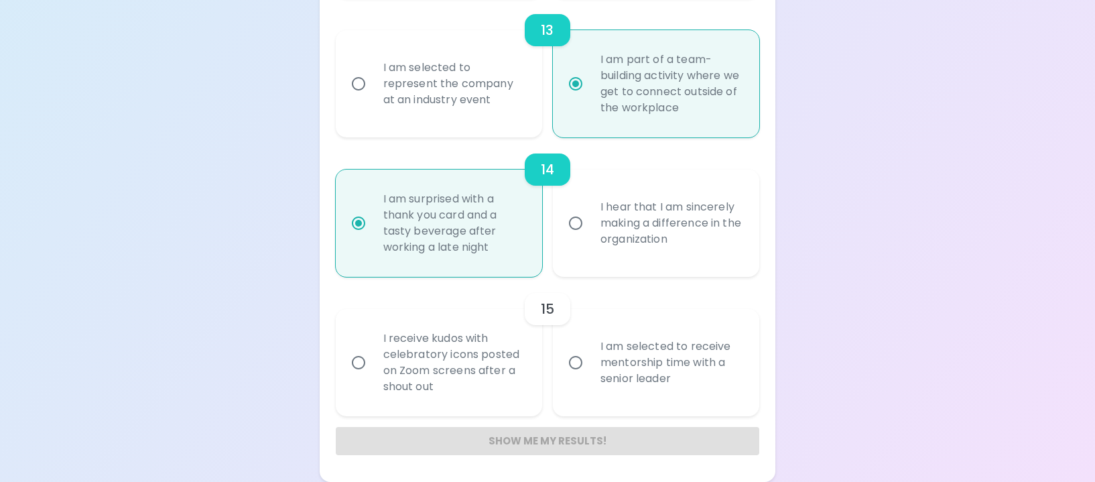
radio input "true"
click at [634, 364] on div "I am selected to receive mentorship time with a senior leader" at bounding box center [671, 362] width 162 height 80
click at [590, 364] on input "I am selected to receive mentorship time with a senior leader" at bounding box center [576, 363] width 28 height 28
radio input "false"
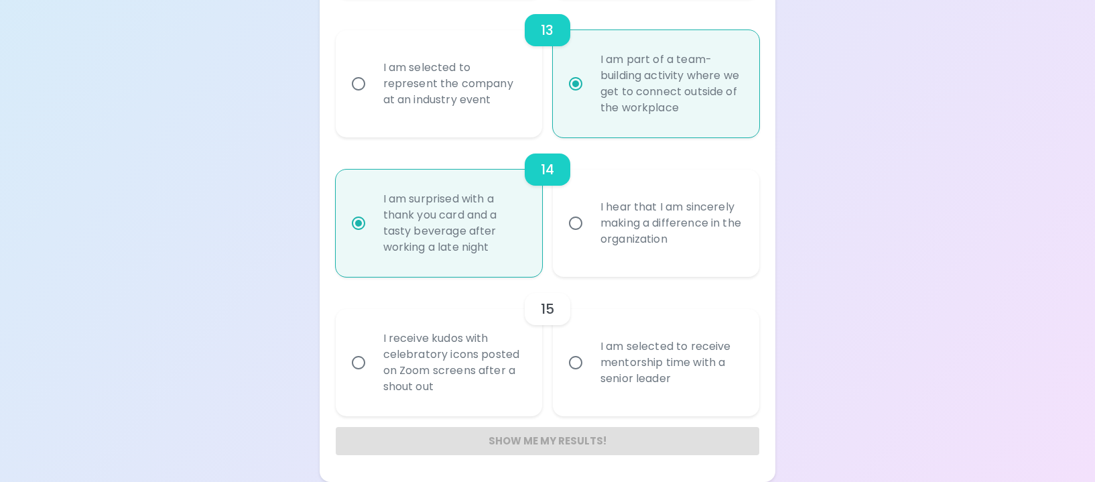
radio input "false"
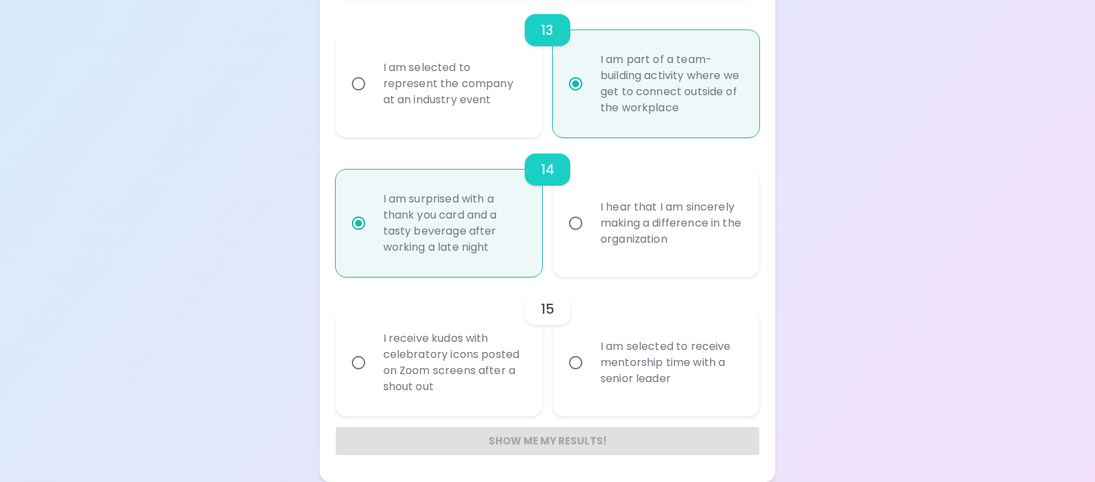
radio input "false"
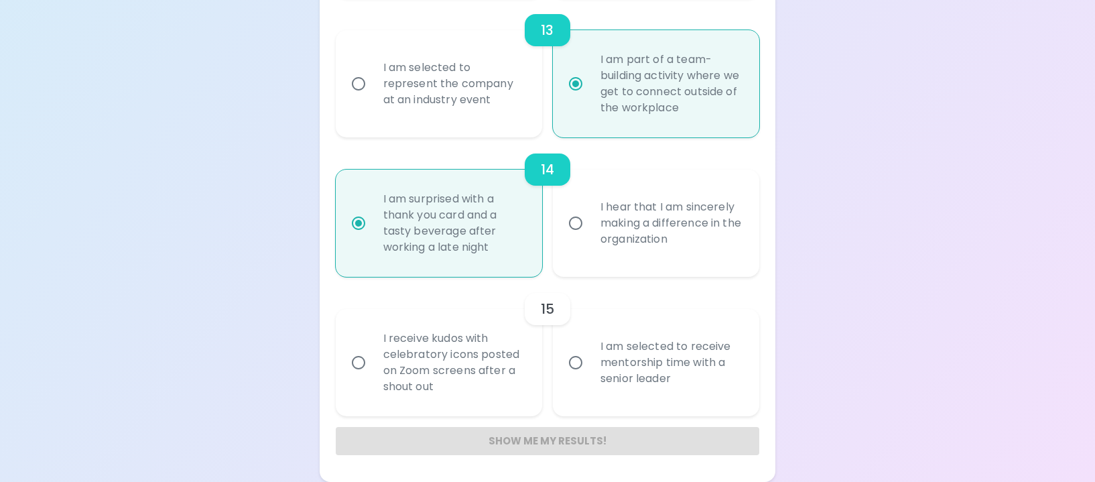
radio input "false"
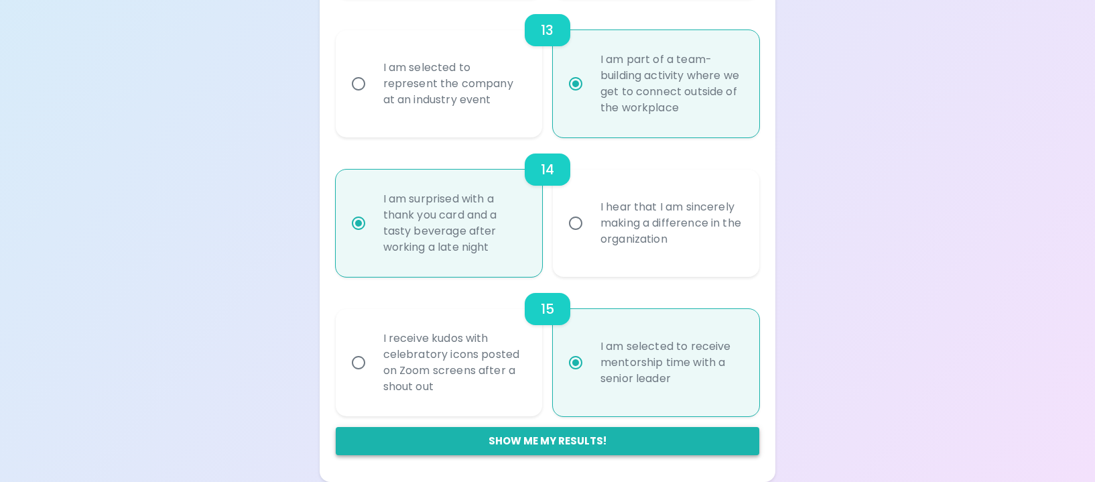
radio input "true"
click at [525, 446] on button "Show me my results!" at bounding box center [548, 441] width 424 height 28
radio input "false"
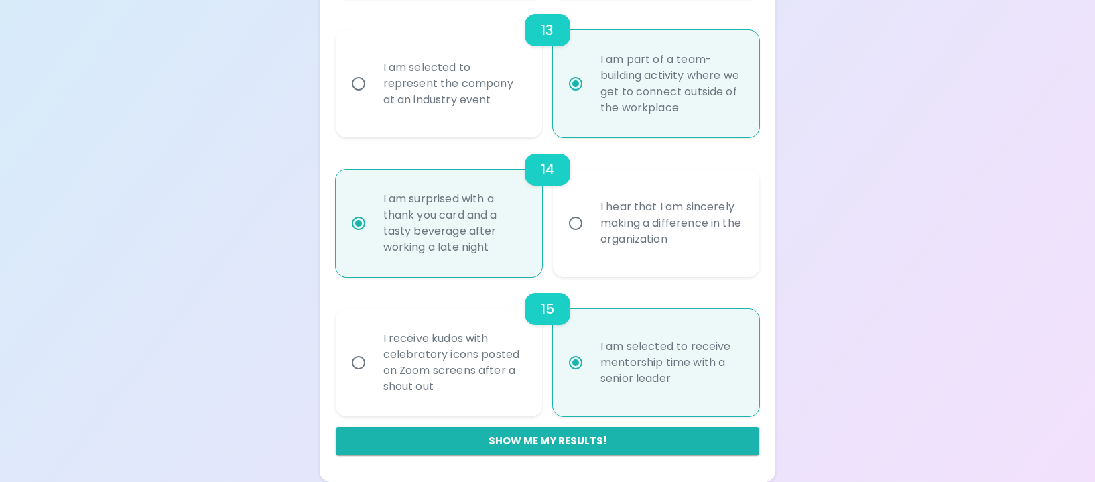
radio input "false"
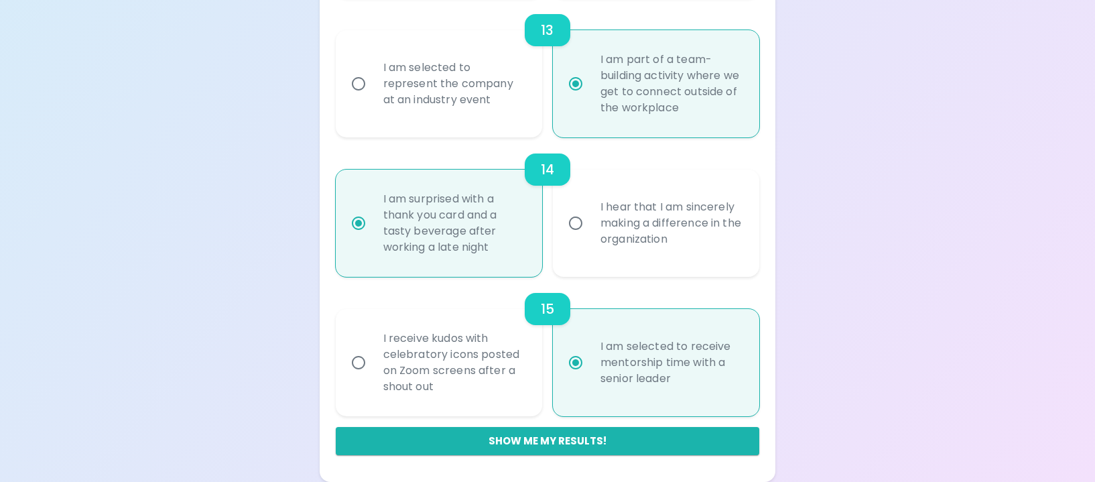
radio input "false"
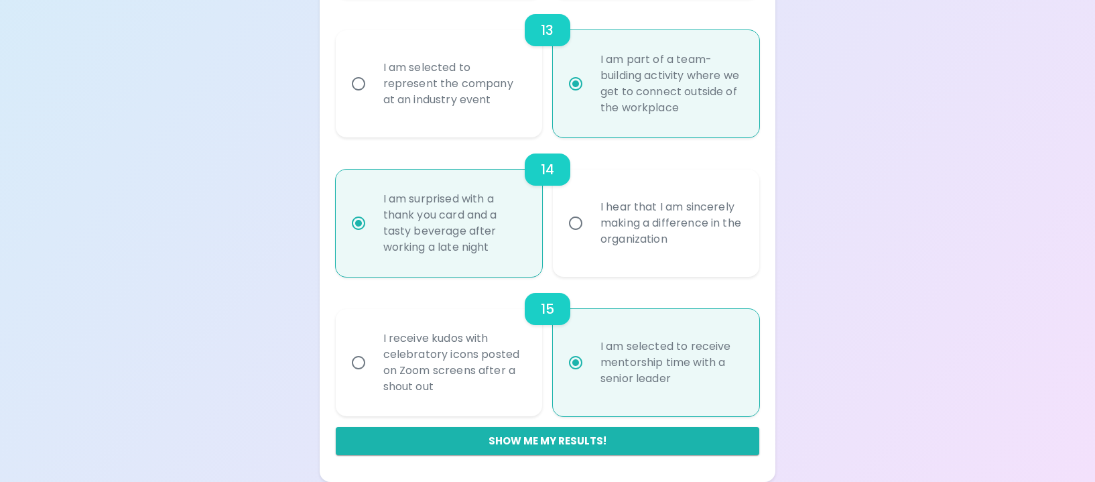
radio input "false"
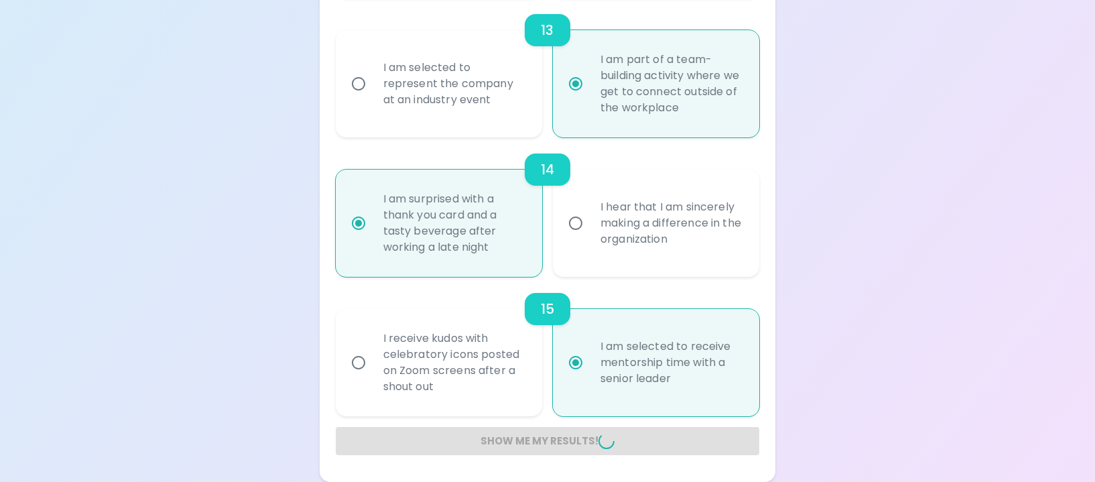
radio input "false"
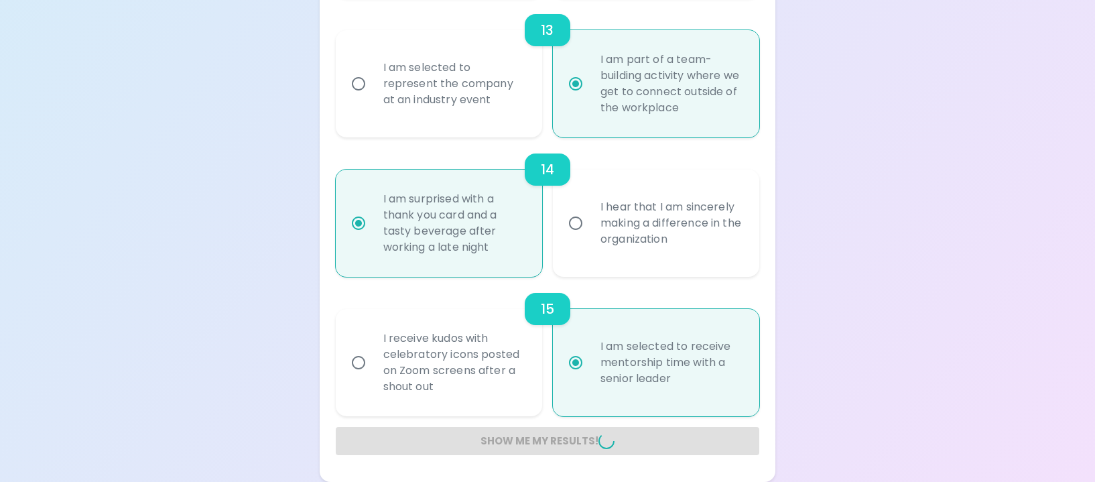
radio input "false"
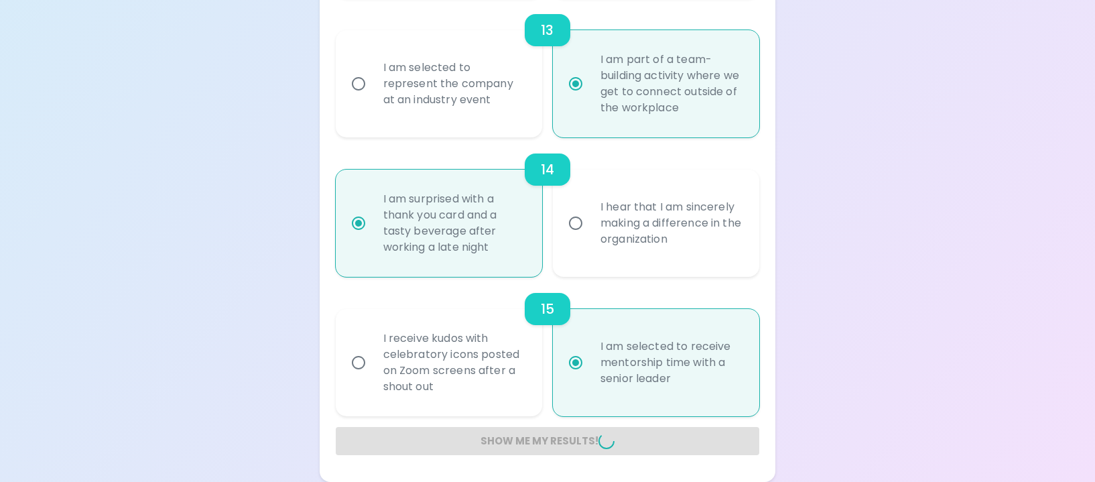
radio input "false"
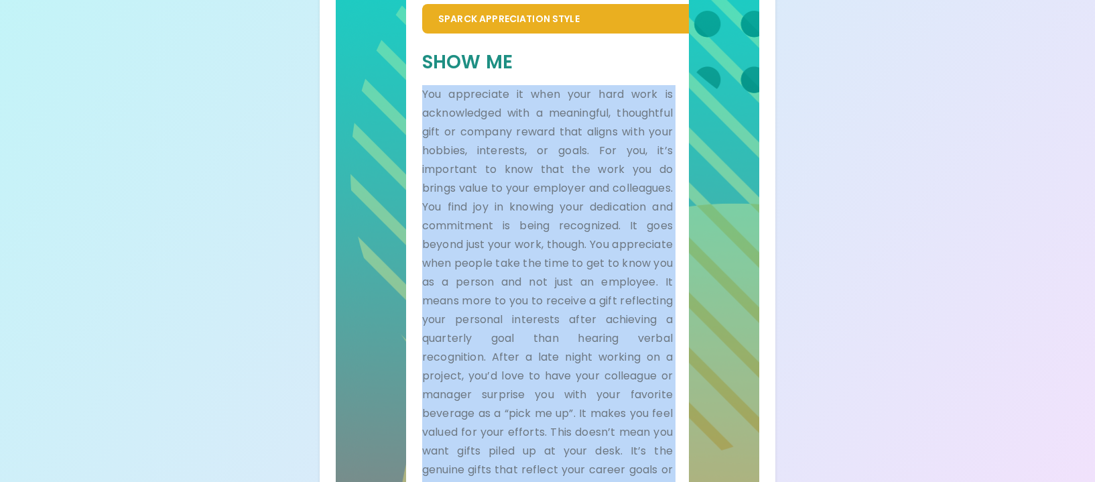
scroll to position [427, 0]
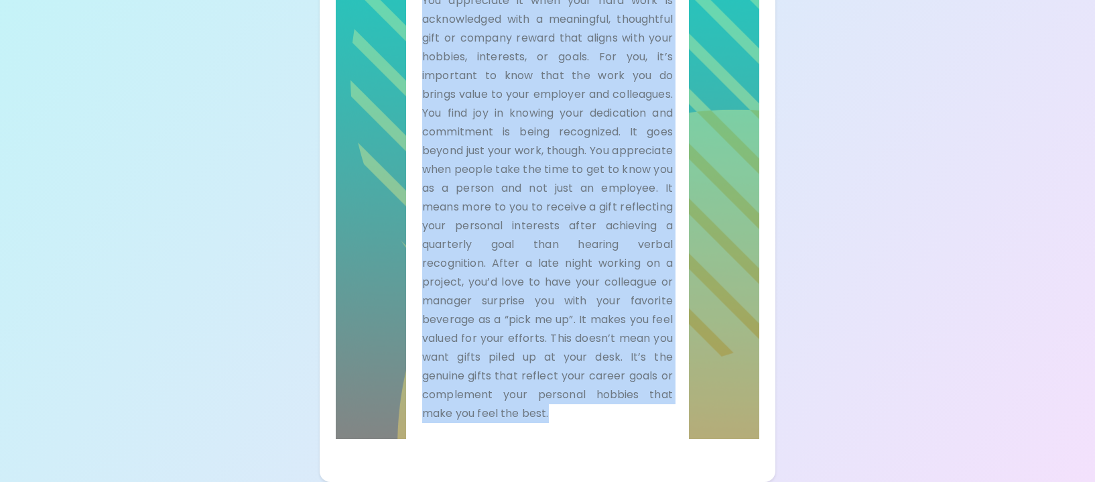
drag, startPoint x: 423, startPoint y: 132, endPoint x: 617, endPoint y: 420, distance: 347.2
click at [617, 420] on p "You appreciate it when your hard work is acknowledged with a meaningful, though…" at bounding box center [547, 207] width 251 height 432
copy p "You appreciate it when your hard work is acknowledged with a meaningful, though…"
